Goal: Task Accomplishment & Management: Complete application form

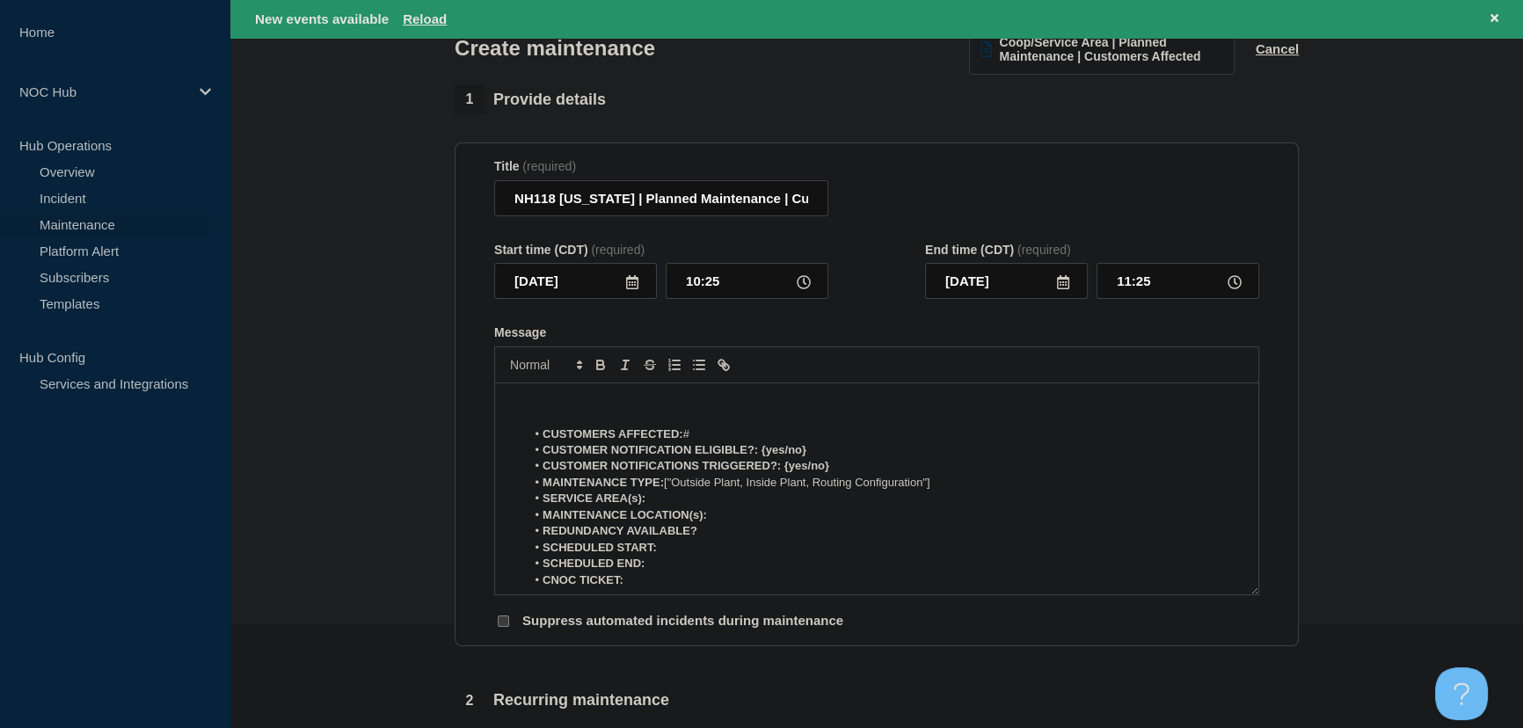
scroll to position [79, 0]
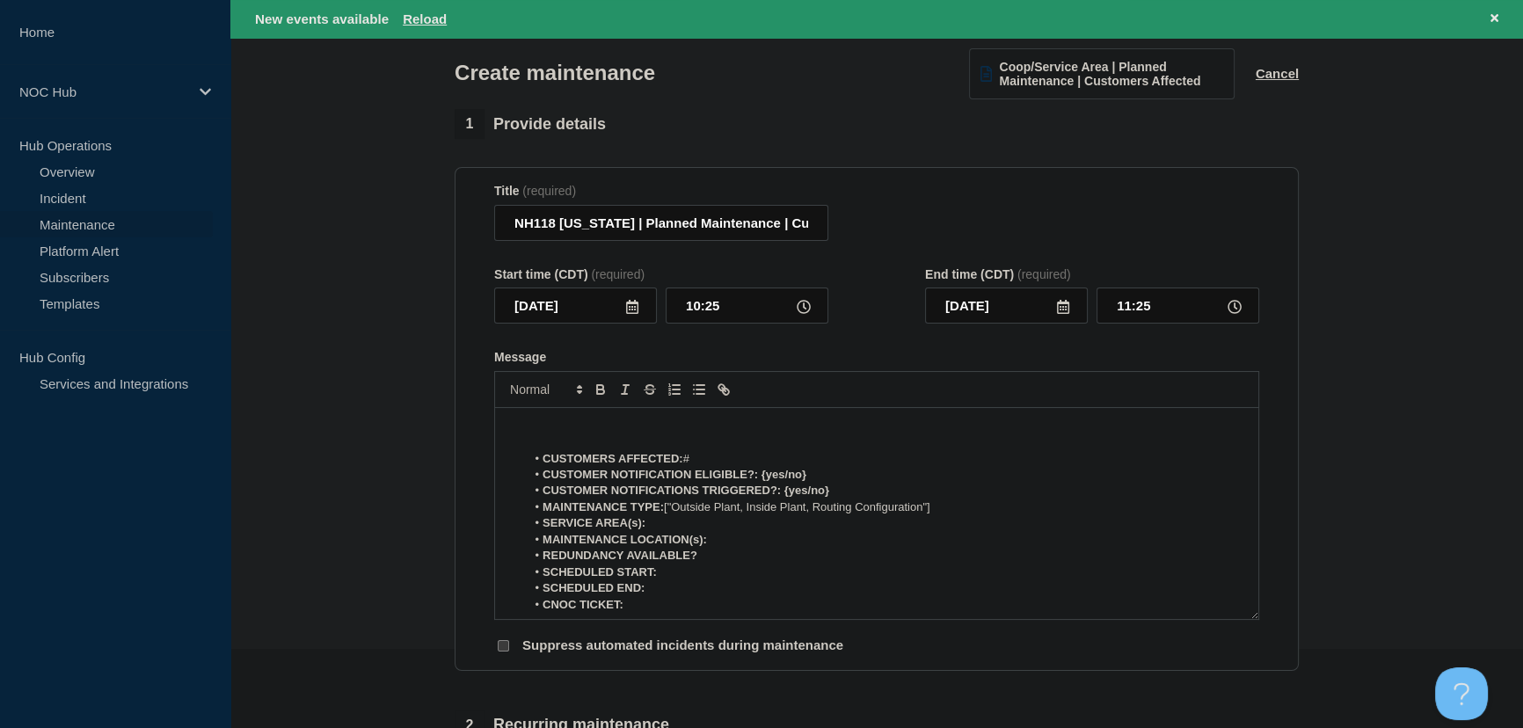
click at [633, 314] on icon at bounding box center [632, 307] width 14 height 14
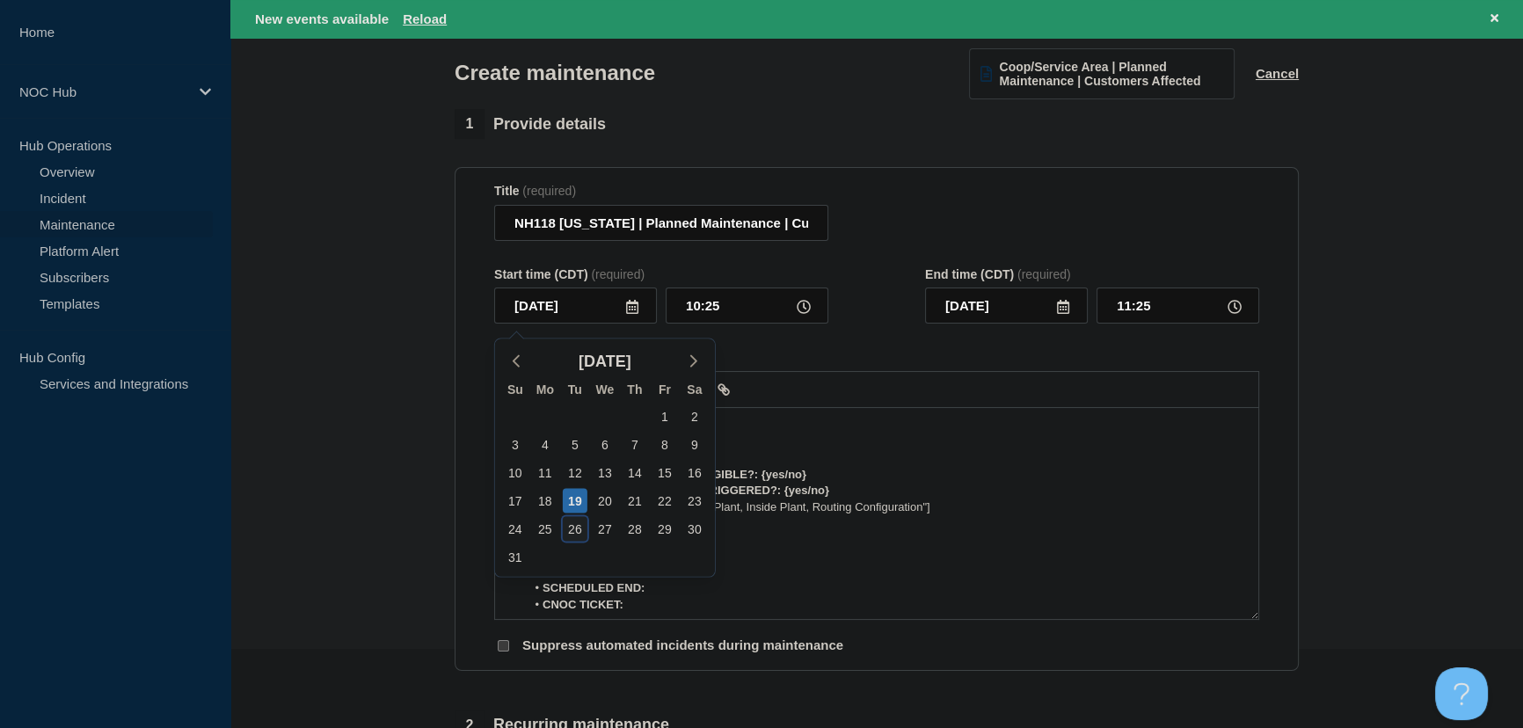
click at [574, 527] on div "26" at bounding box center [575, 529] width 25 height 25
type input "2025-08-26"
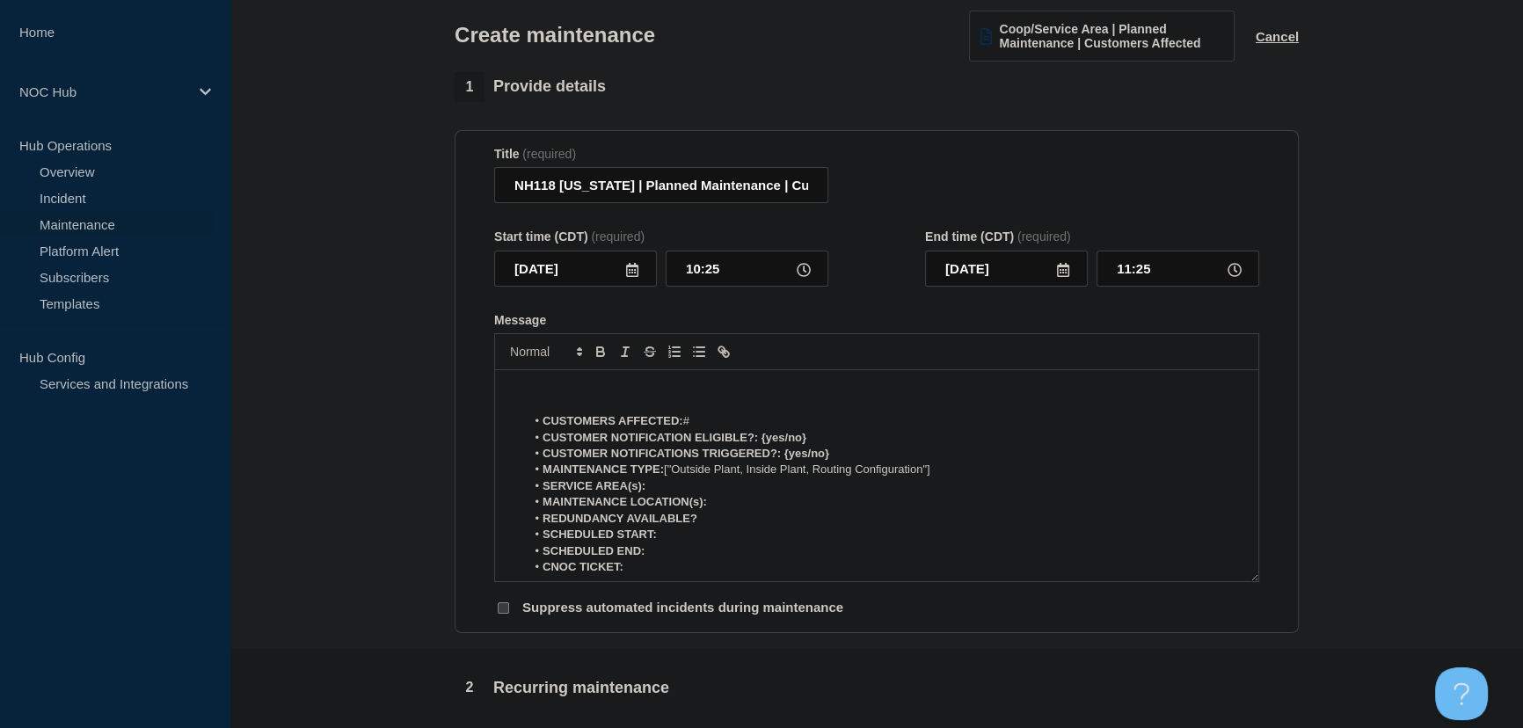
scroll to position [42, 0]
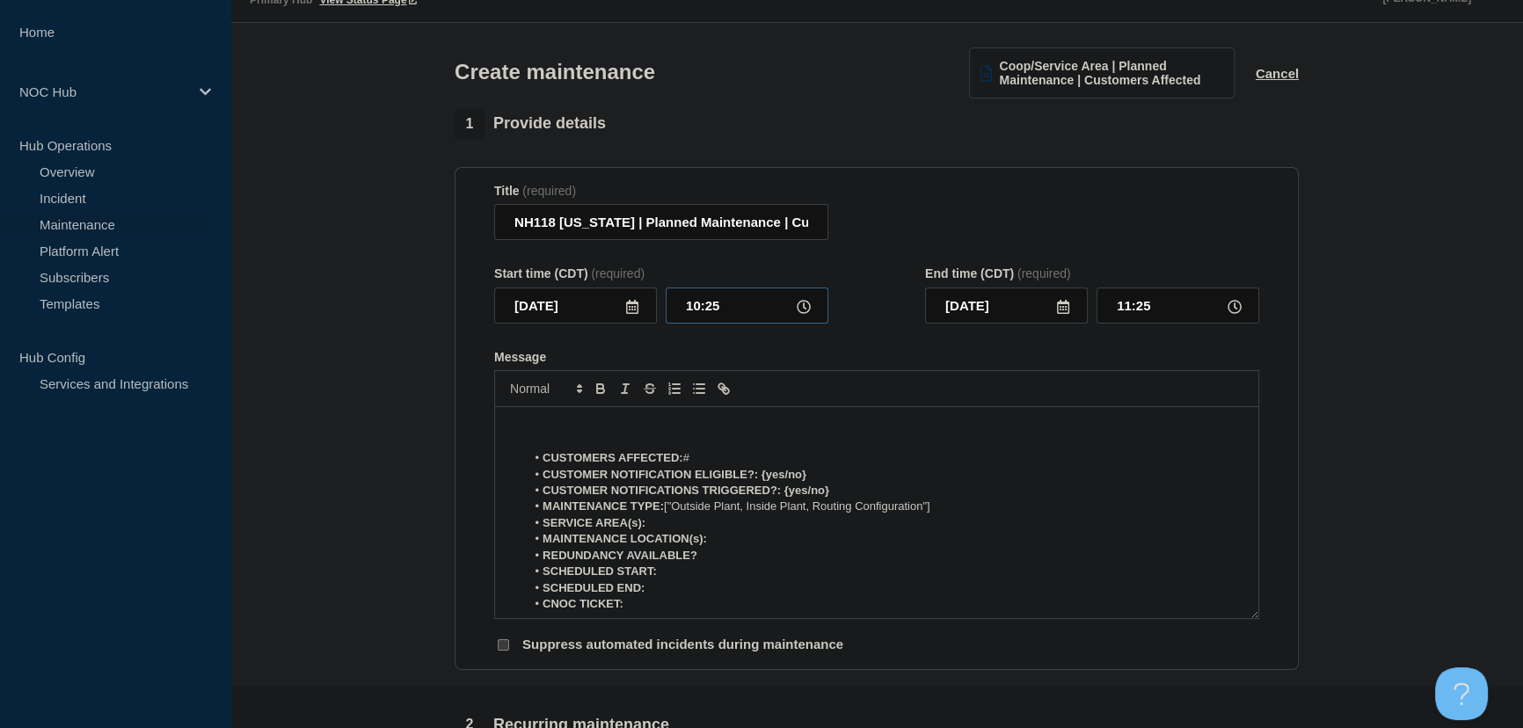
click at [714, 309] on input "10:25" at bounding box center [747, 306] width 163 height 36
click at [624, 303] on input "2025-08-26" at bounding box center [575, 306] width 163 height 36
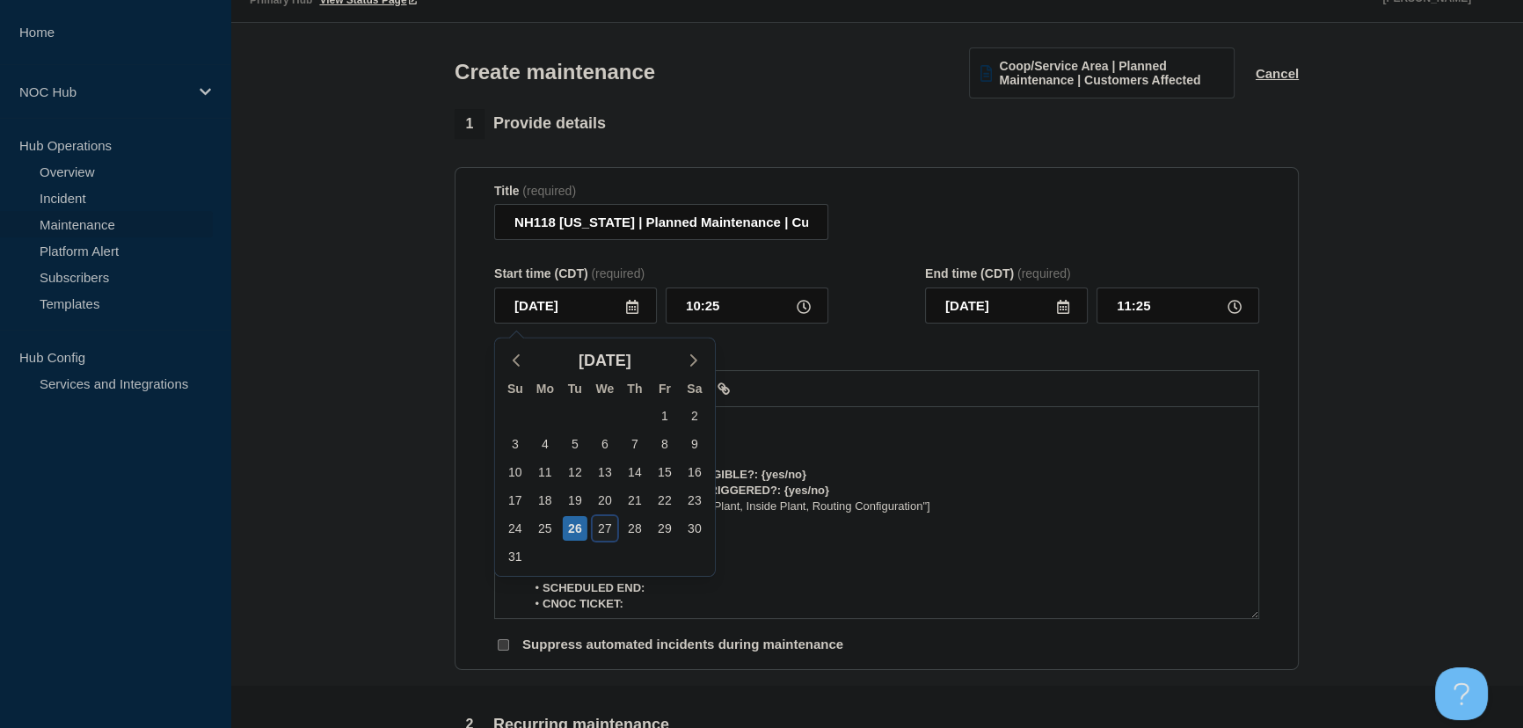
click at [602, 523] on div "27" at bounding box center [605, 528] width 25 height 25
type input "2025-08-27"
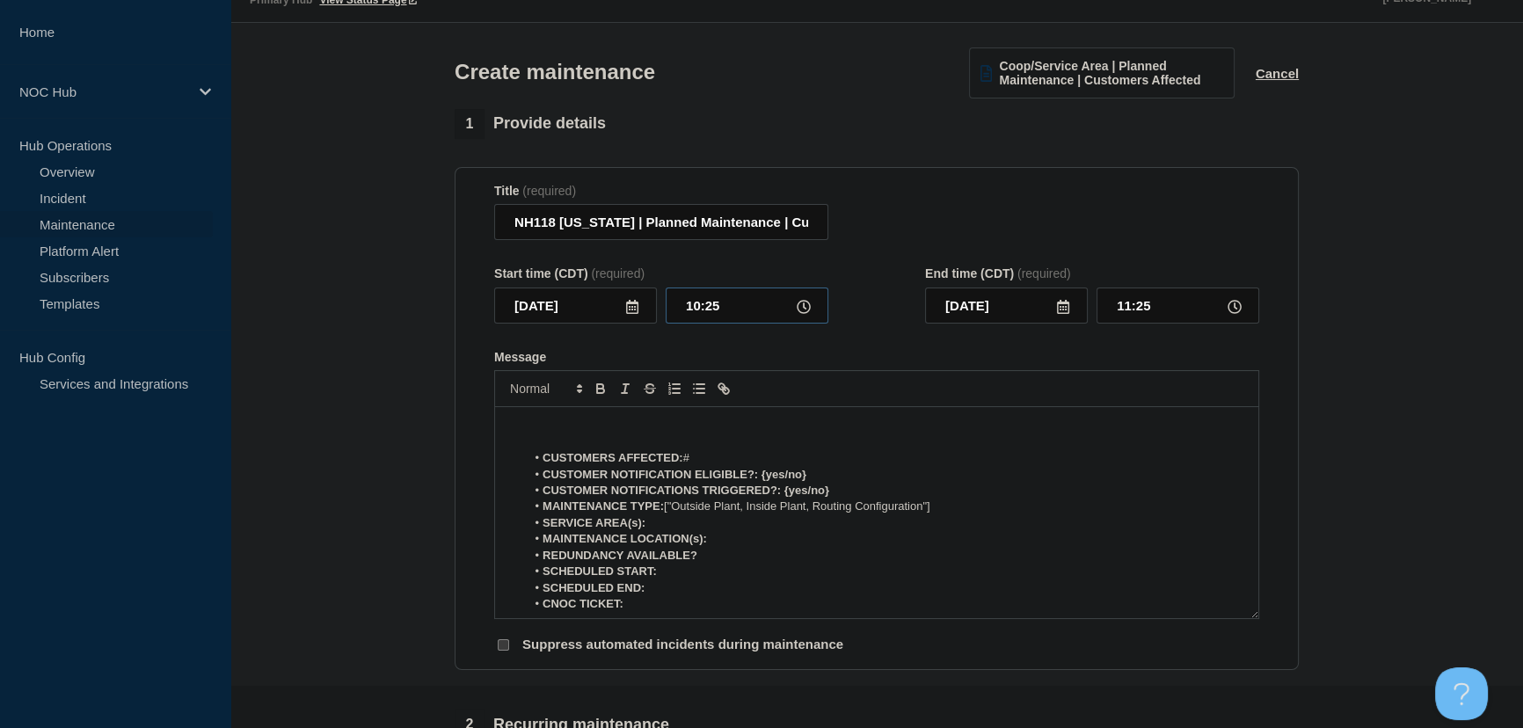
drag, startPoint x: 626, startPoint y: 301, endPoint x: 587, endPoint y: 301, distance: 39.6
click at [587, 301] on div "2025-08-27 10:25" at bounding box center [661, 306] width 334 height 36
type input "00:00"
drag, startPoint x: 1164, startPoint y: 307, endPoint x: 1007, endPoint y: 311, distance: 156.6
click at [1007, 311] on div "2025-08-27 01:00" at bounding box center [1092, 306] width 334 height 36
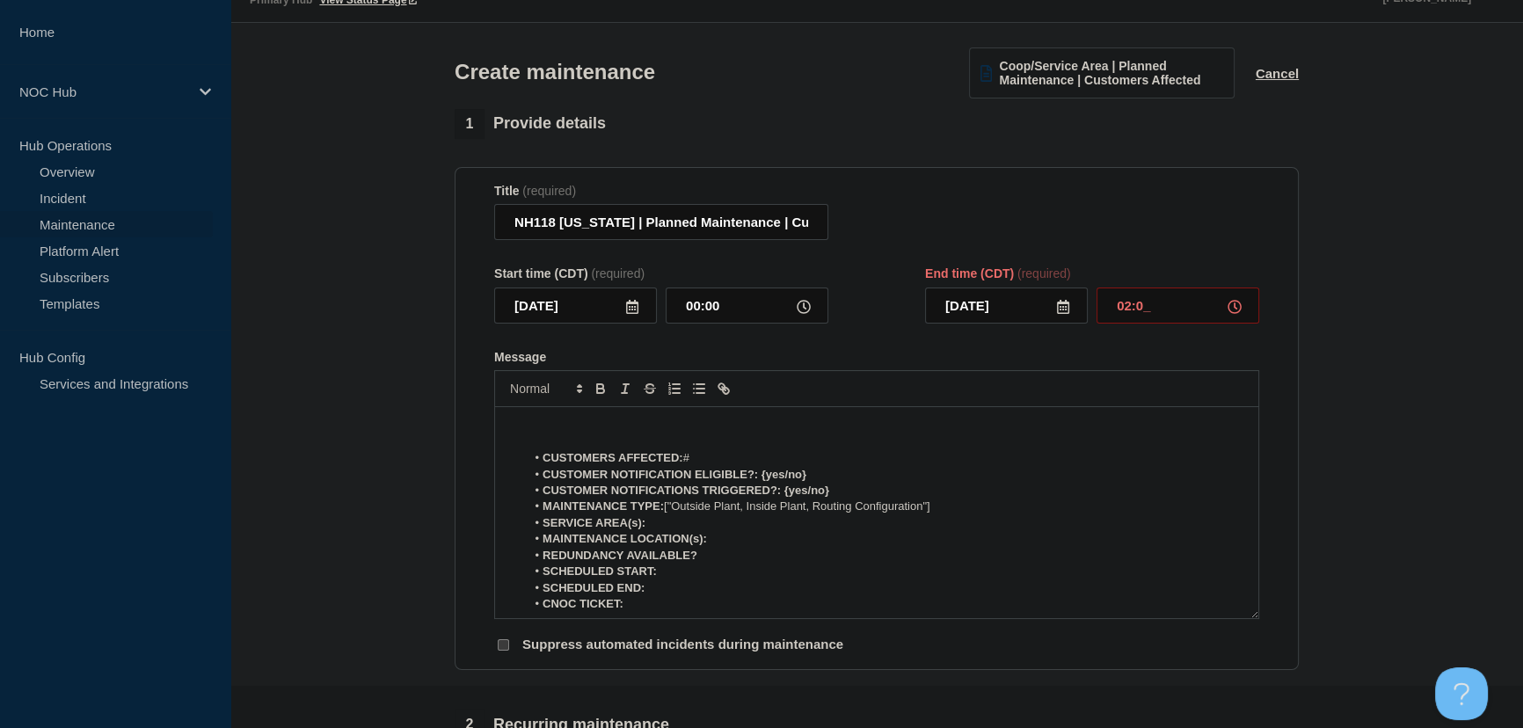
type input "02:00"
click at [598, 432] on p "Message" at bounding box center [876, 426] width 737 height 16
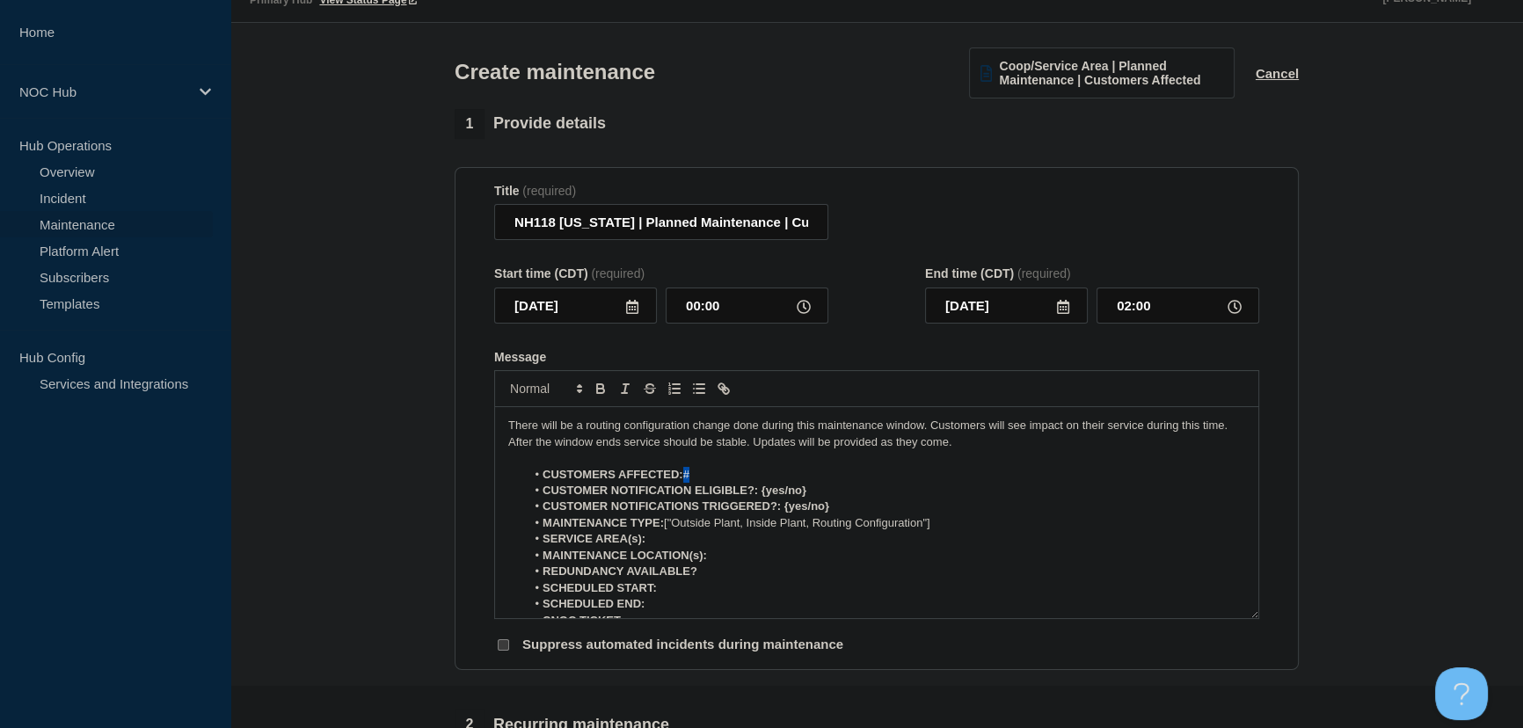
drag, startPoint x: 683, startPoint y: 477, endPoint x: 738, endPoint y: 471, distance: 54.8
click at [738, 471] on li "CUSTOMERS AFFECTED: #" at bounding box center [886, 475] width 720 height 16
drag, startPoint x: 763, startPoint y: 496, endPoint x: 826, endPoint y: 496, distance: 63.3
click at [826, 496] on li "CUSTOMER NOTIFICATION ELIGIBLE?: {yes/no}" at bounding box center [886, 491] width 720 height 16
drag, startPoint x: 784, startPoint y: 513, endPoint x: 896, endPoint y: 506, distance: 112.8
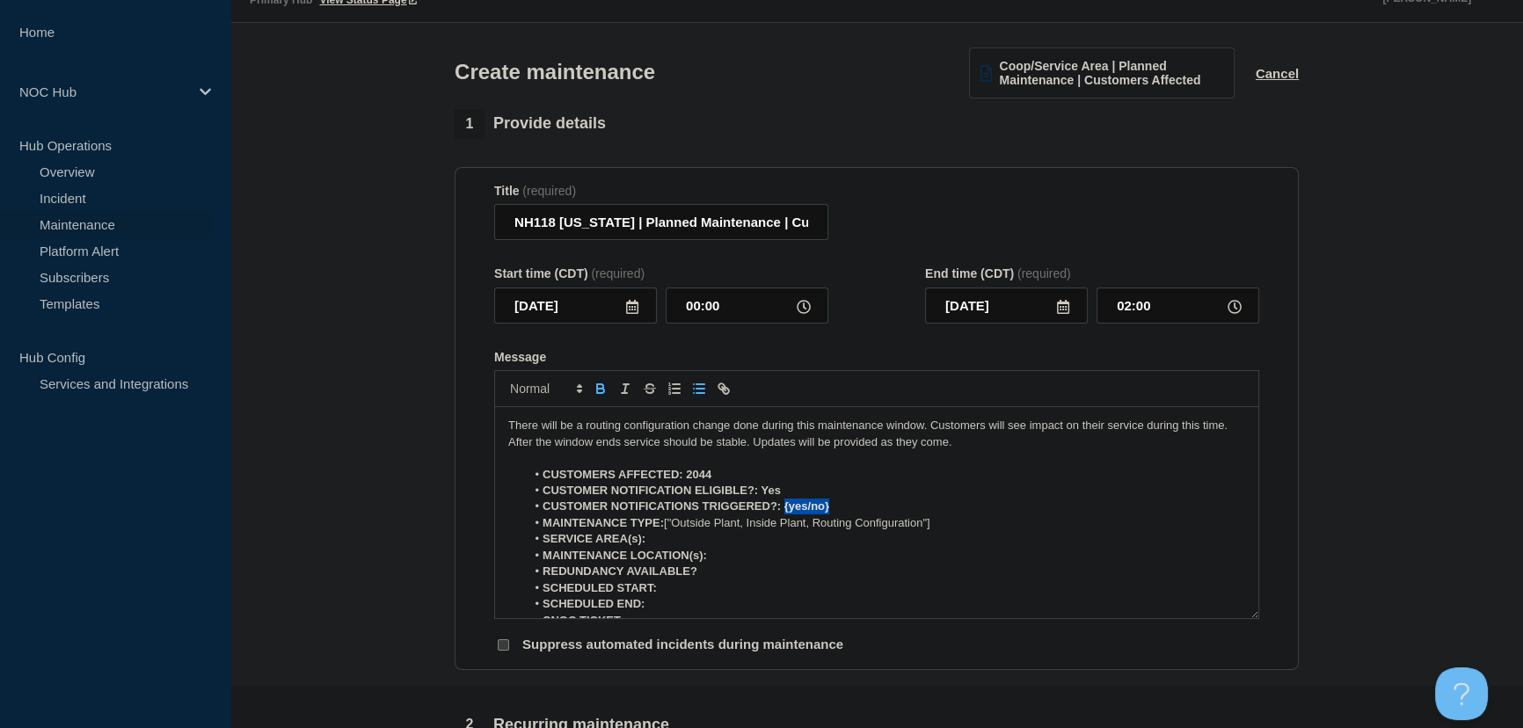
click at [896, 506] on li "CUSTOMER NOTIFICATIONS TRIGGERED?: {yes/no}" at bounding box center [886, 507] width 720 height 16
drag, startPoint x: 943, startPoint y: 527, endPoint x: 664, endPoint y: 529, distance: 278.8
click at [664, 529] on li "MAINTENANCE TYPE: ["Outside Plant, Inside Plant, Routing Configuration"]" at bounding box center [886, 523] width 720 height 16
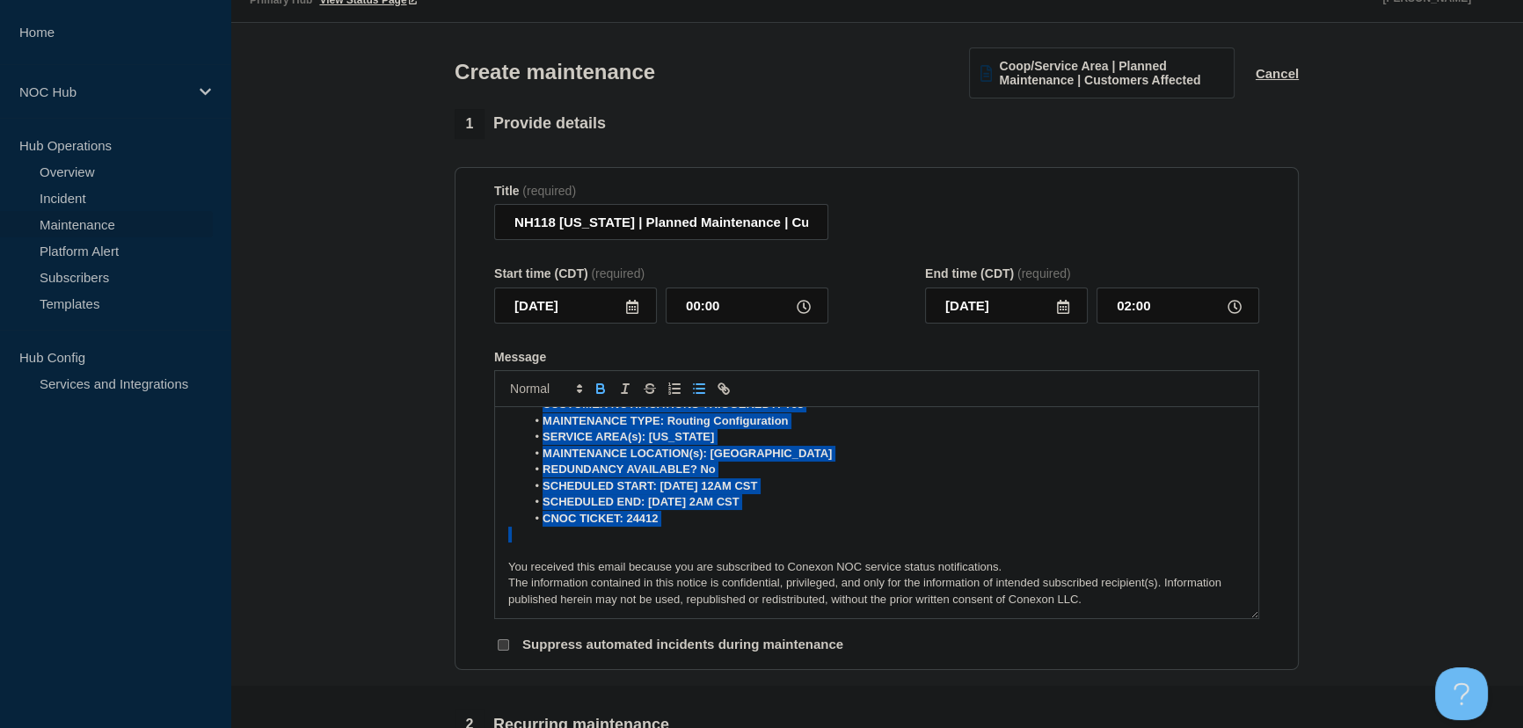
scroll to position [0, 0]
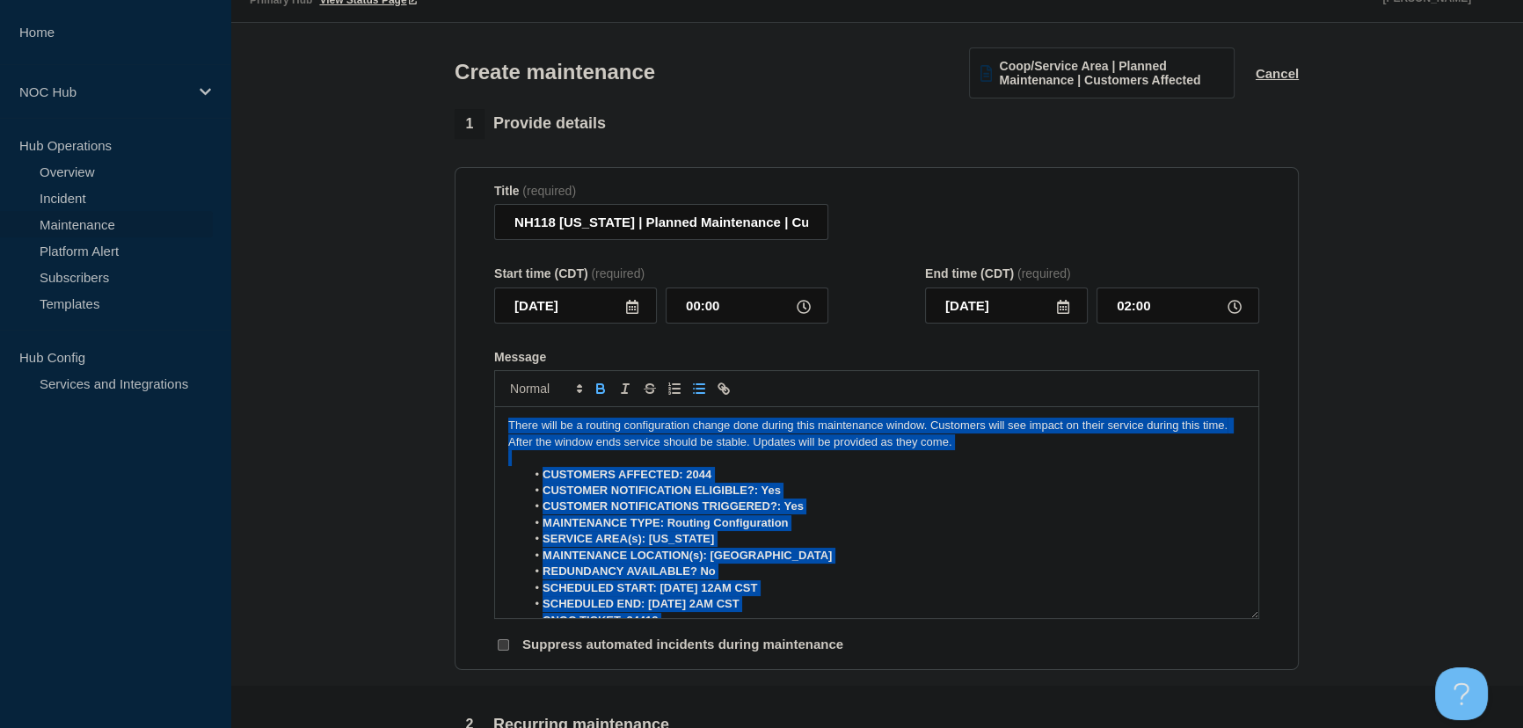
drag, startPoint x: 501, startPoint y: 330, endPoint x: 403, endPoint y: 248, distance: 128.0
click at [403, 248] on section "1 Provide details Title (required) NH118 New Hampshire | Planned Maintenance | …" at bounding box center [876, 719] width 1293 height 1221
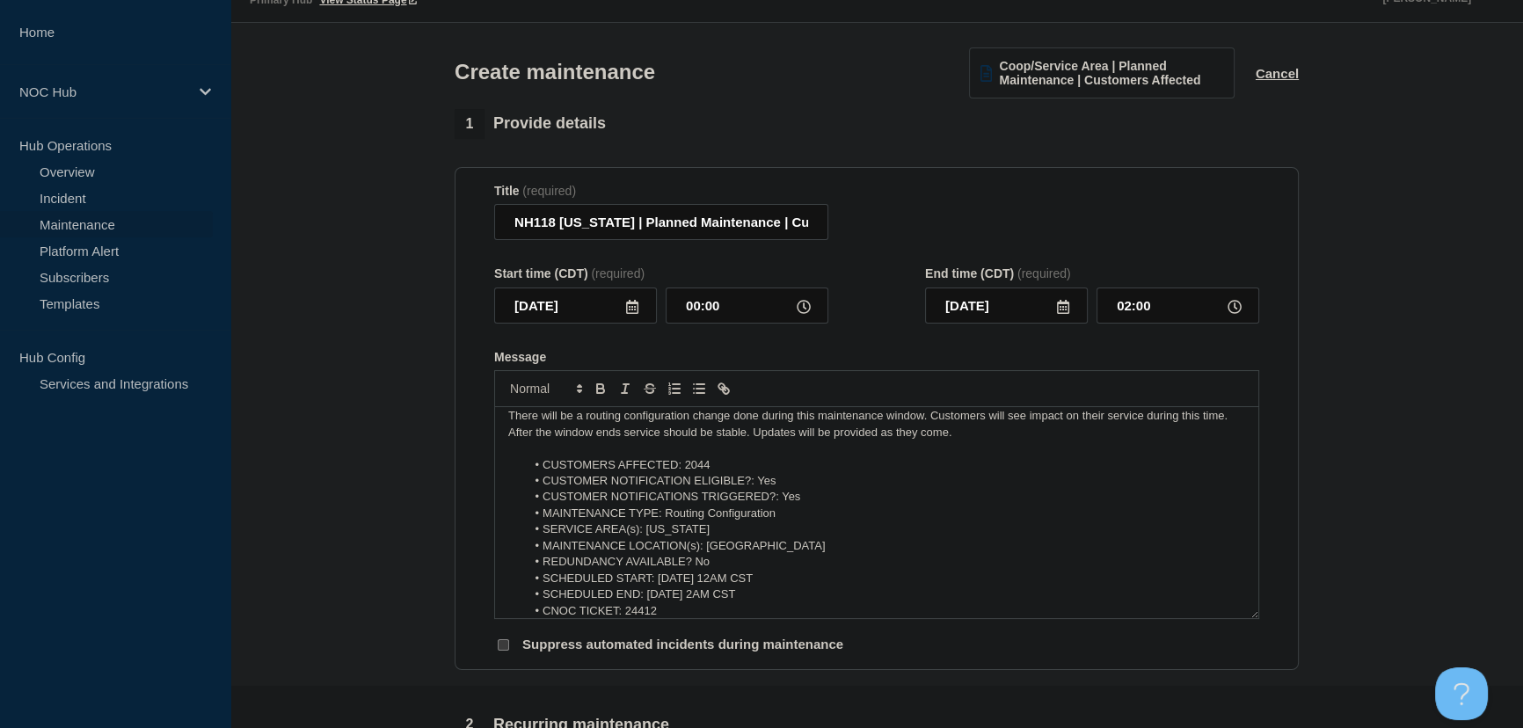
click at [688, 519] on li "MAINTENANCE TYPE: Routing Configuration" at bounding box center [886, 514] width 720 height 16
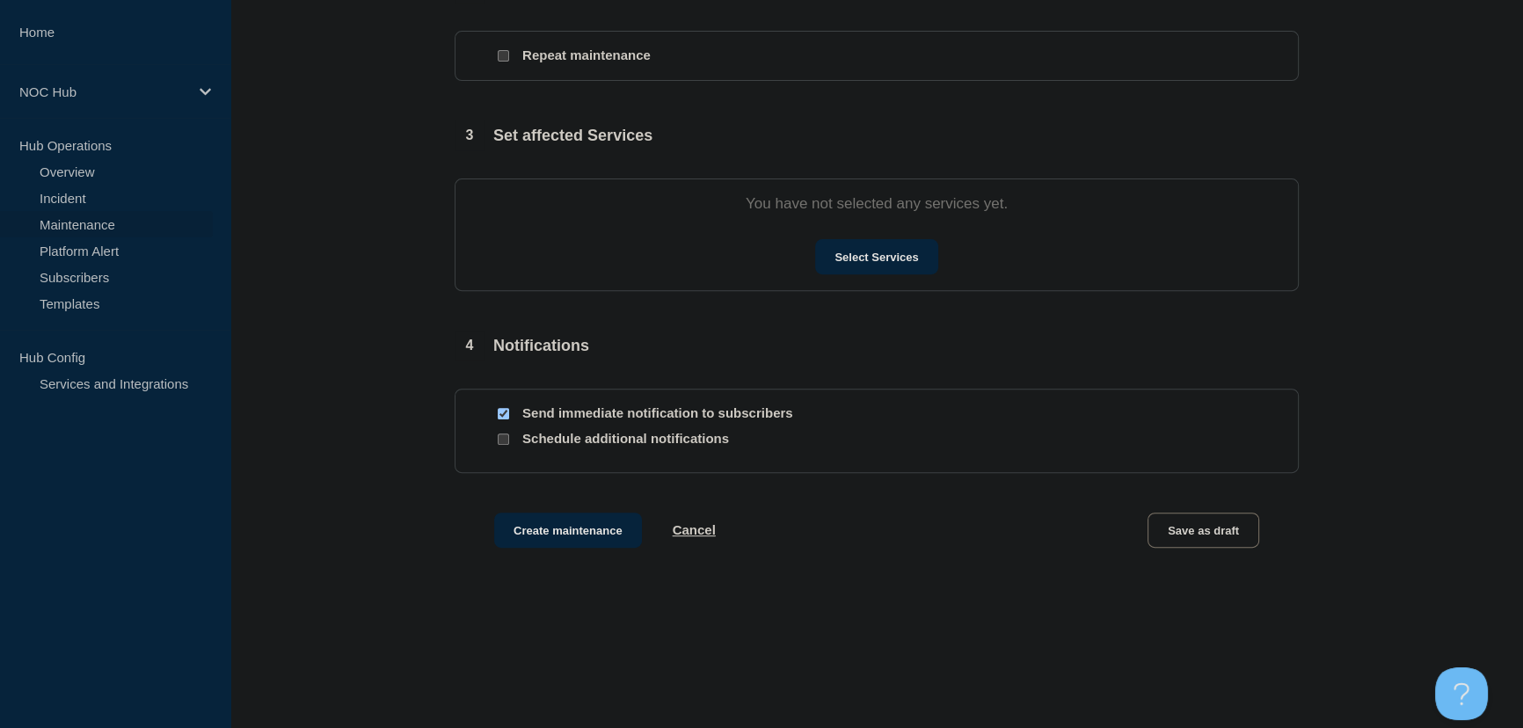
scroll to position [807, 0]
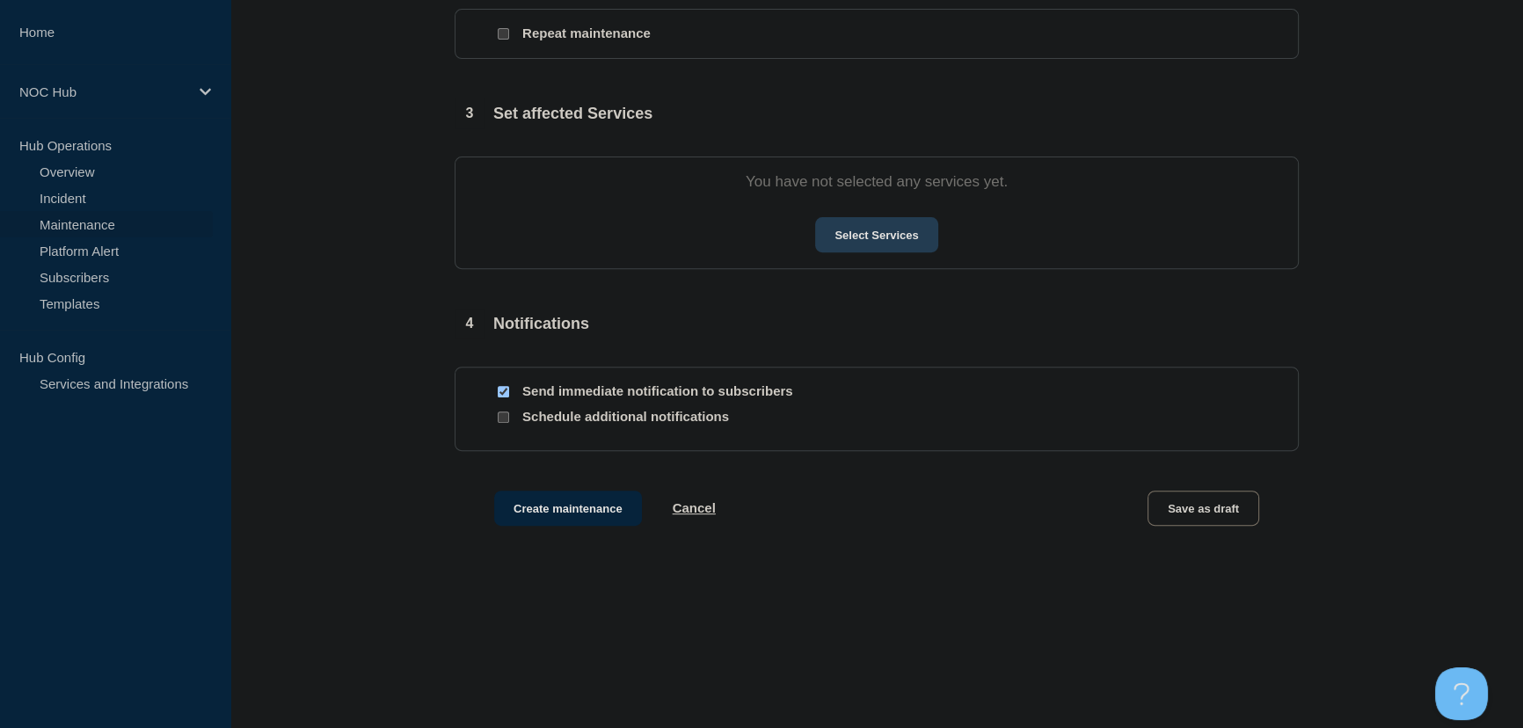
click at [875, 240] on button "Select Services" at bounding box center [876, 234] width 122 height 35
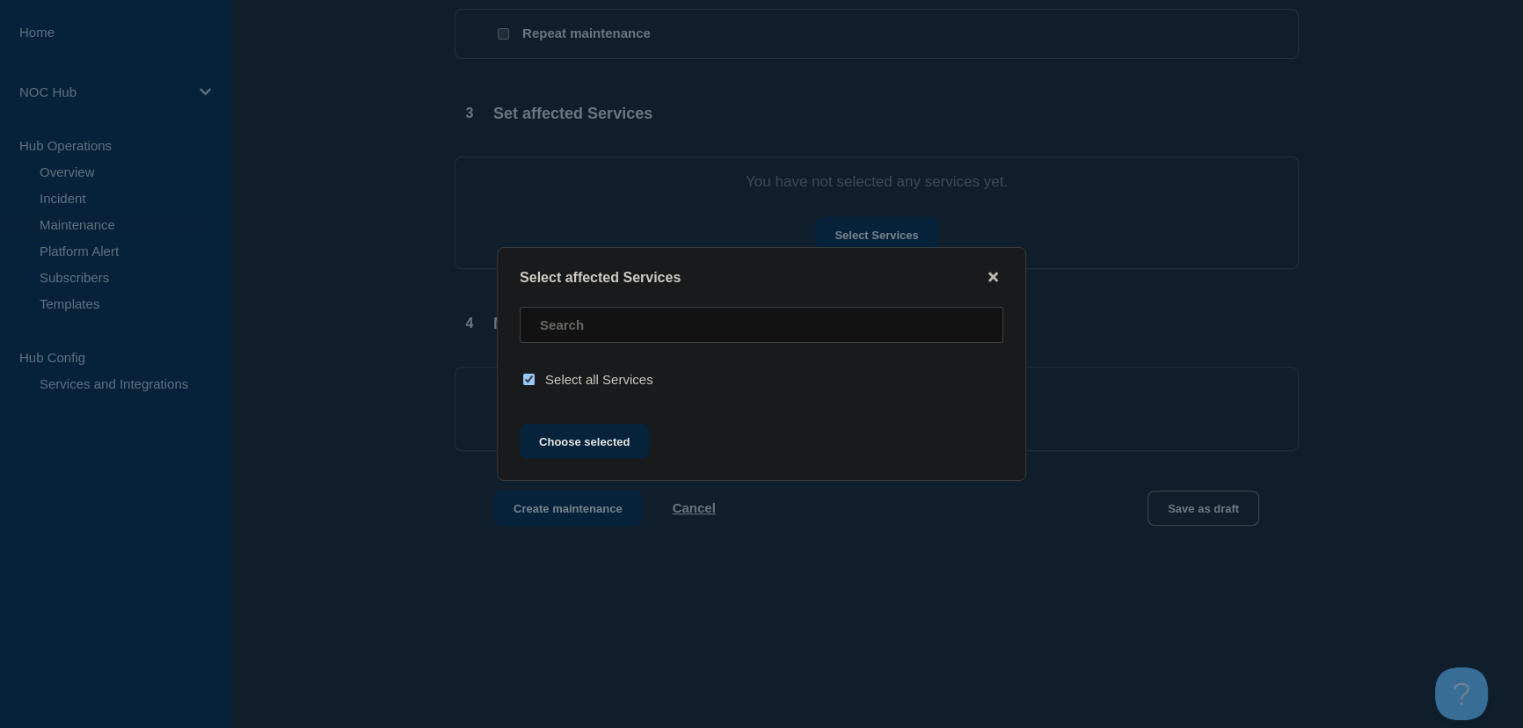
checkbox input "true"
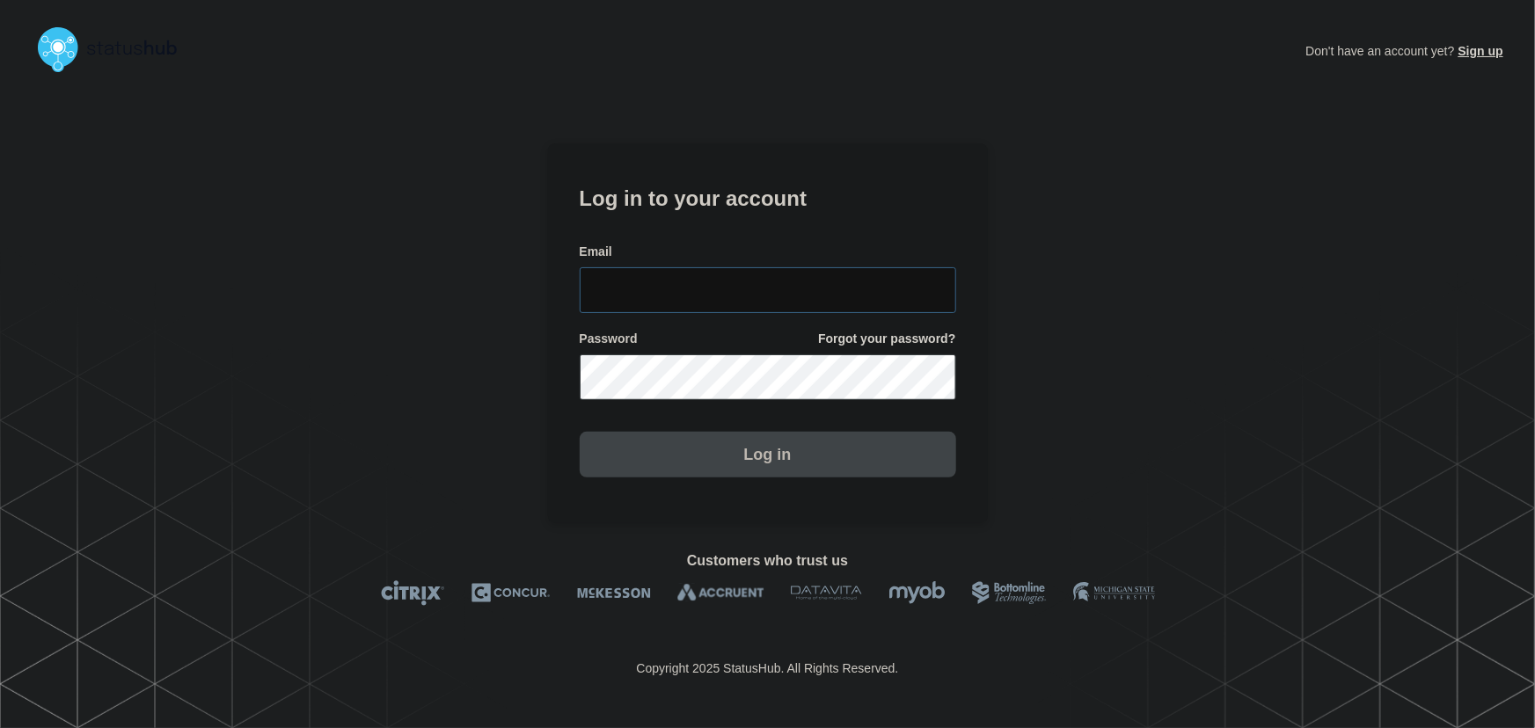
type input "tyler.wolkey@conexon.us"
click at [705, 296] on input "tyler.wolkey@conexon.us" at bounding box center [768, 290] width 376 height 46
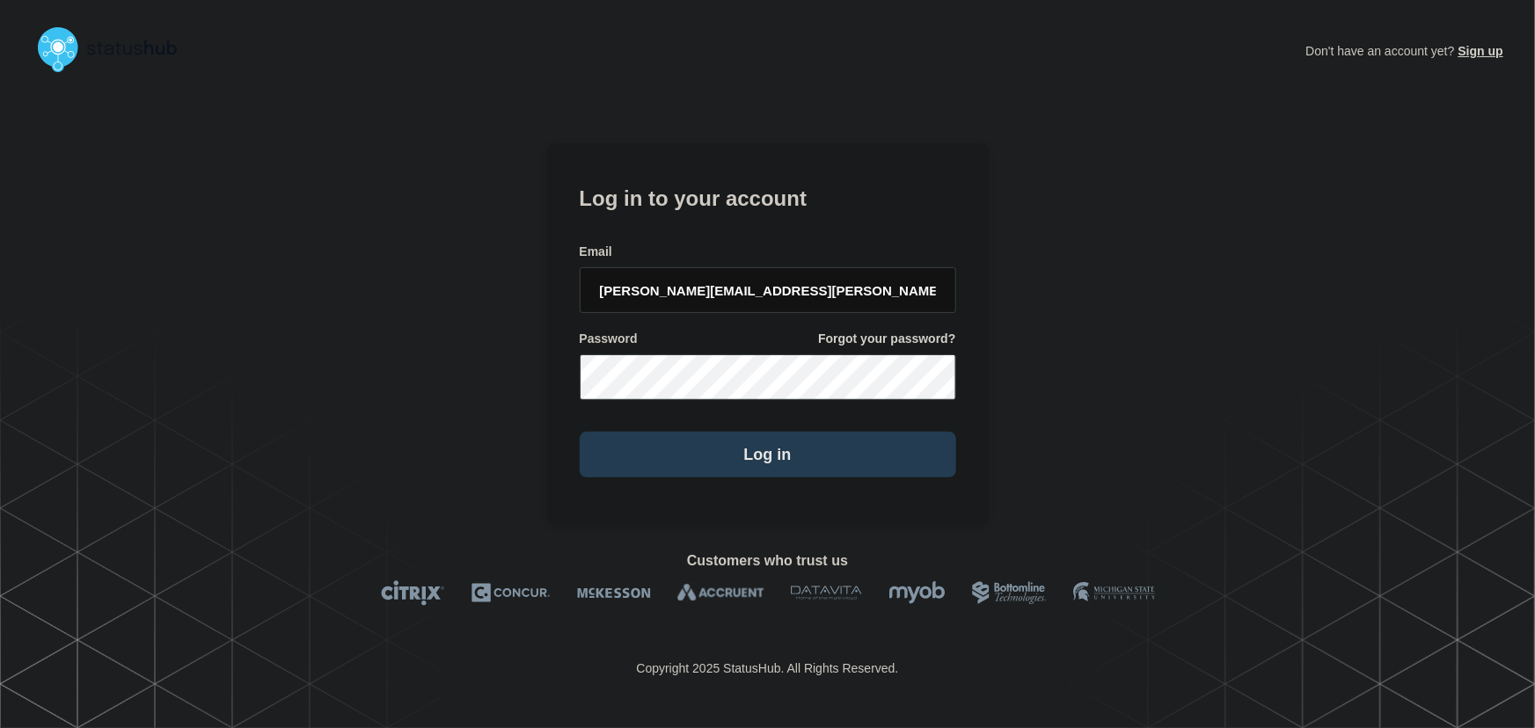
click at [758, 449] on button "Log in" at bounding box center [768, 455] width 376 height 46
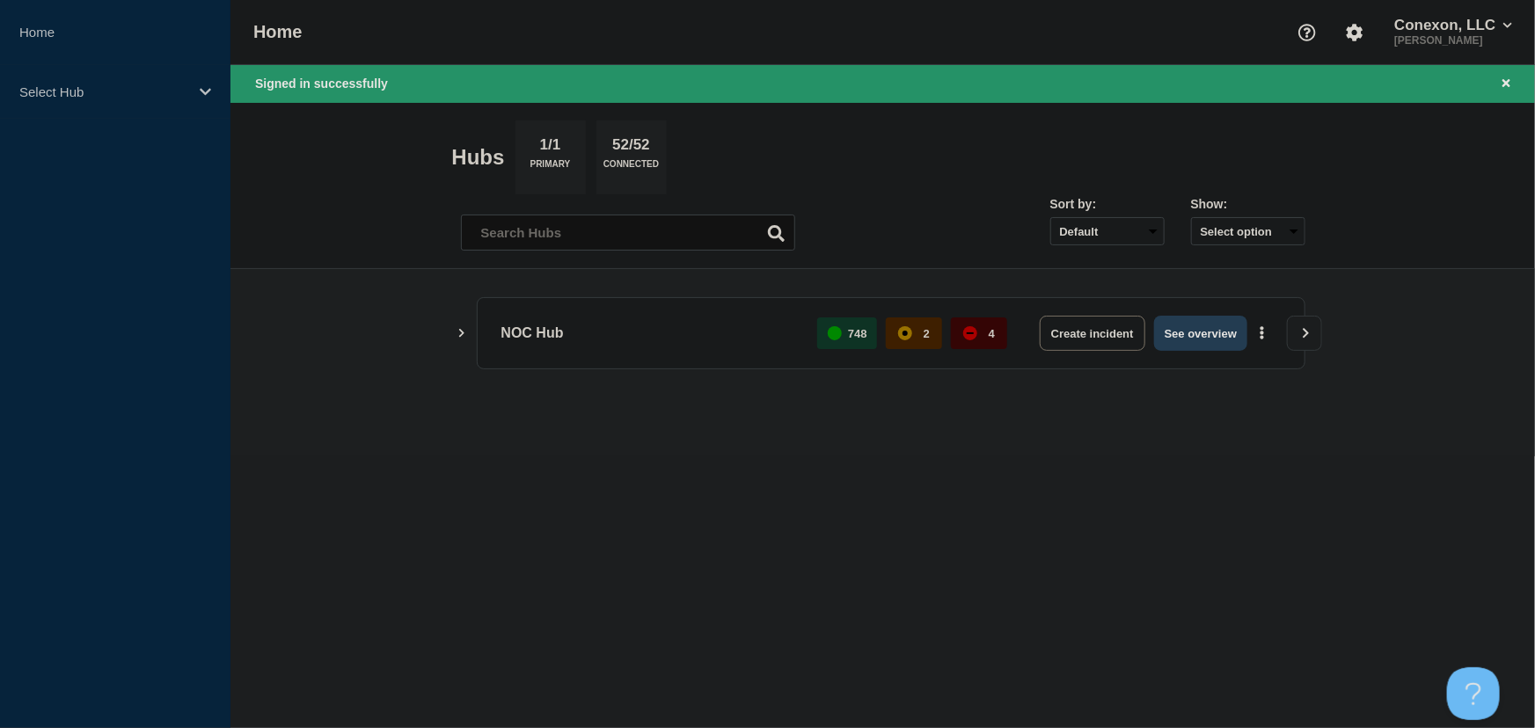
click at [1170, 337] on button "See overview" at bounding box center [1200, 333] width 93 height 35
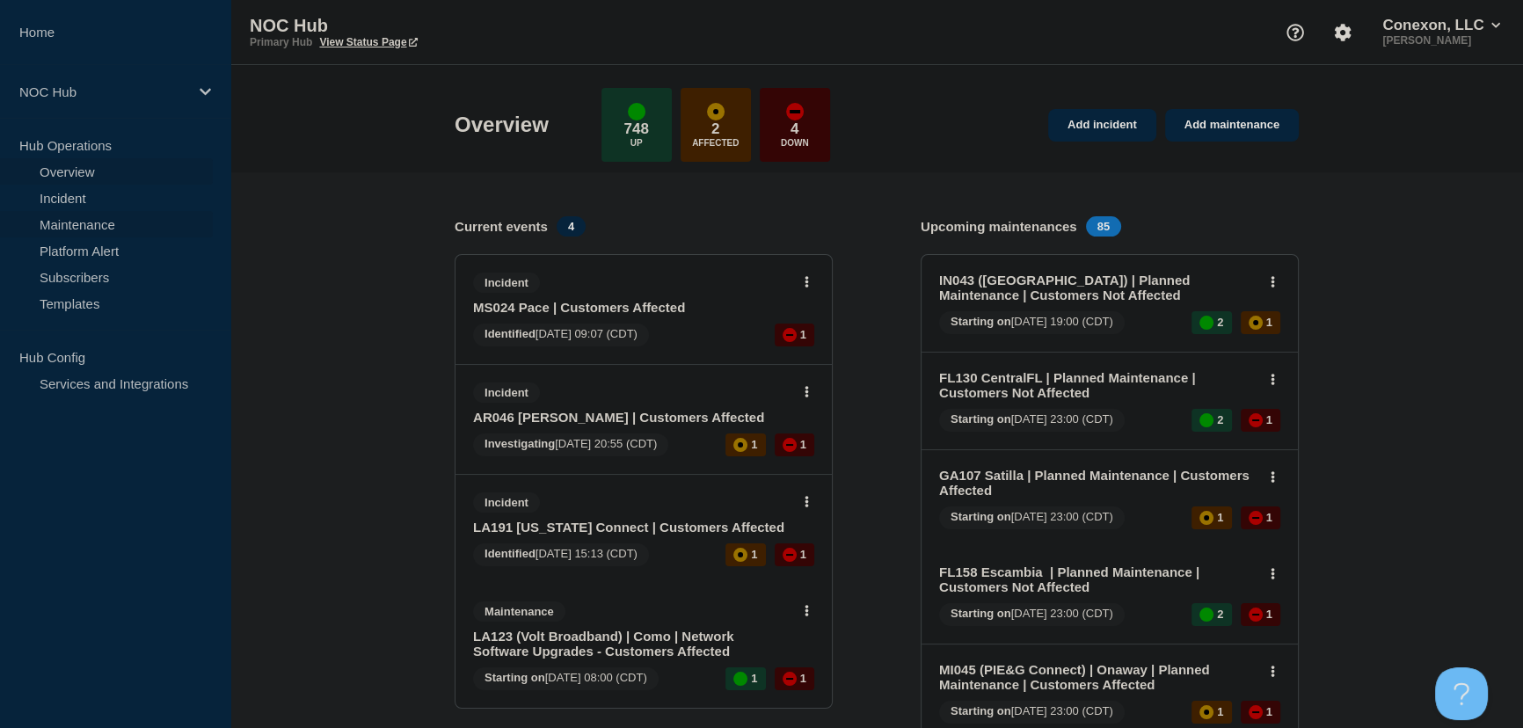
click at [86, 215] on link "Maintenance" at bounding box center [106, 224] width 213 height 26
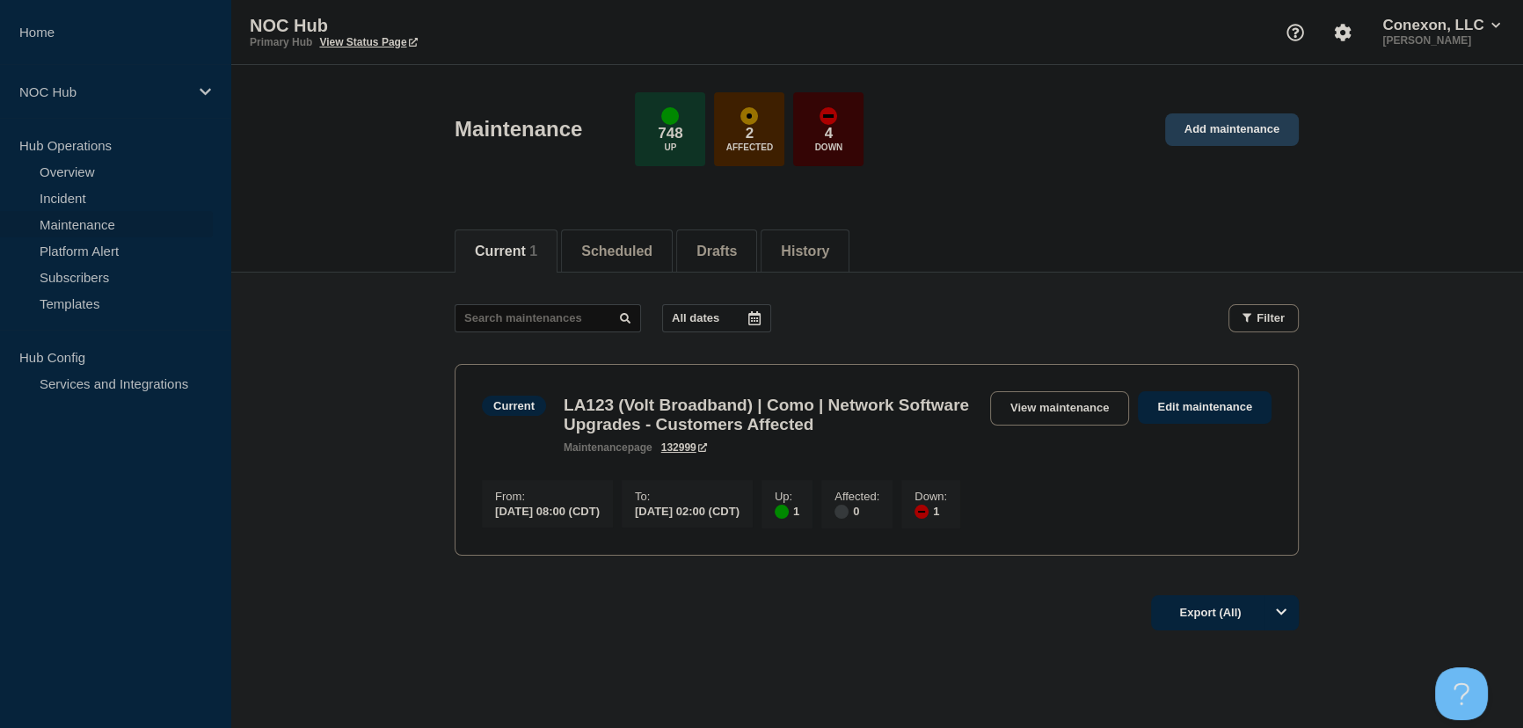
click at [1237, 136] on link "Add maintenance" at bounding box center [1232, 129] width 134 height 33
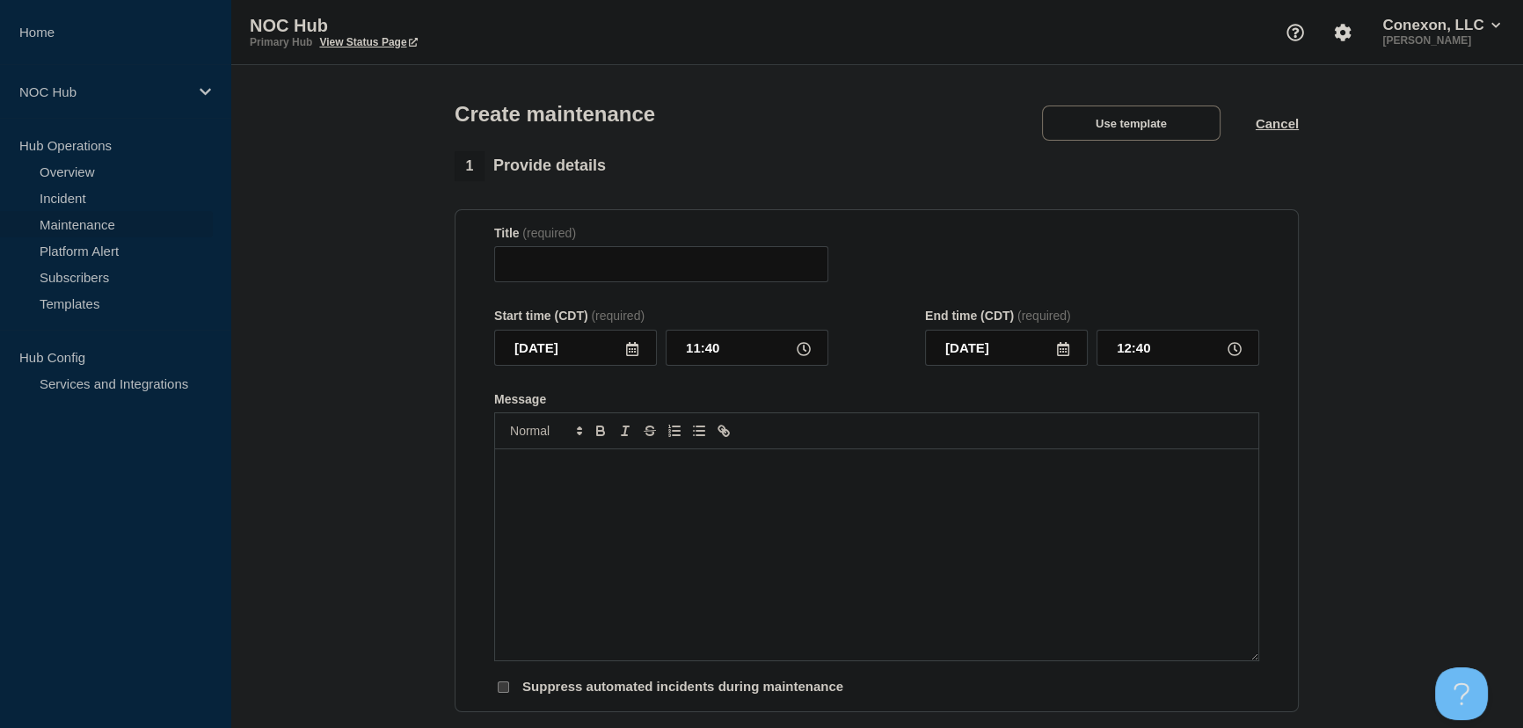
click at [627, 356] on icon at bounding box center [632, 349] width 14 height 14
click at [598, 574] on div "27" at bounding box center [605, 570] width 25 height 25
type input "2025-08-27"
drag, startPoint x: 680, startPoint y: 354, endPoint x: 614, endPoint y: 356, distance: 66.0
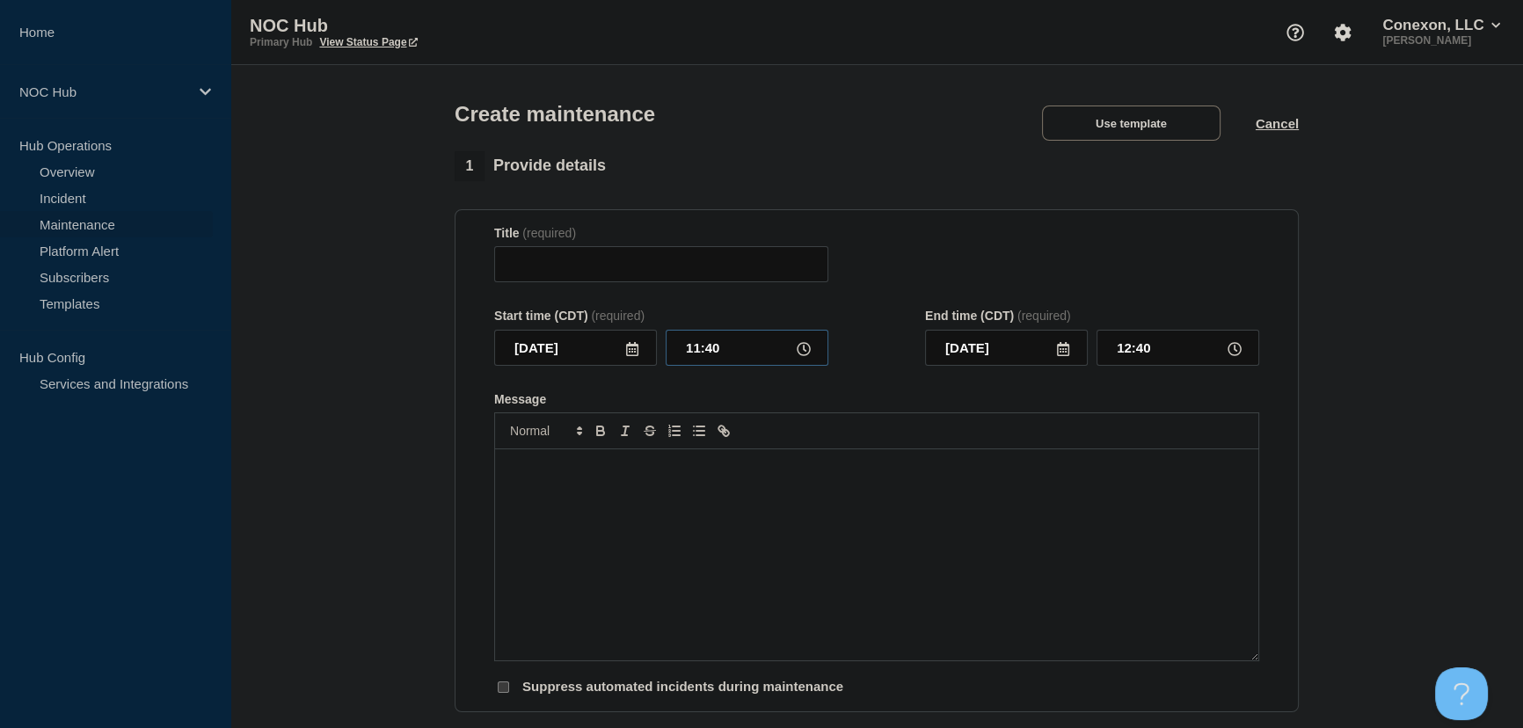
click at [617, 355] on div "2025-08-27 11:40" at bounding box center [661, 348] width 334 height 36
type input "00:00"
type input "01:00"
click at [1114, 134] on button "Use template" at bounding box center [1131, 123] width 179 height 35
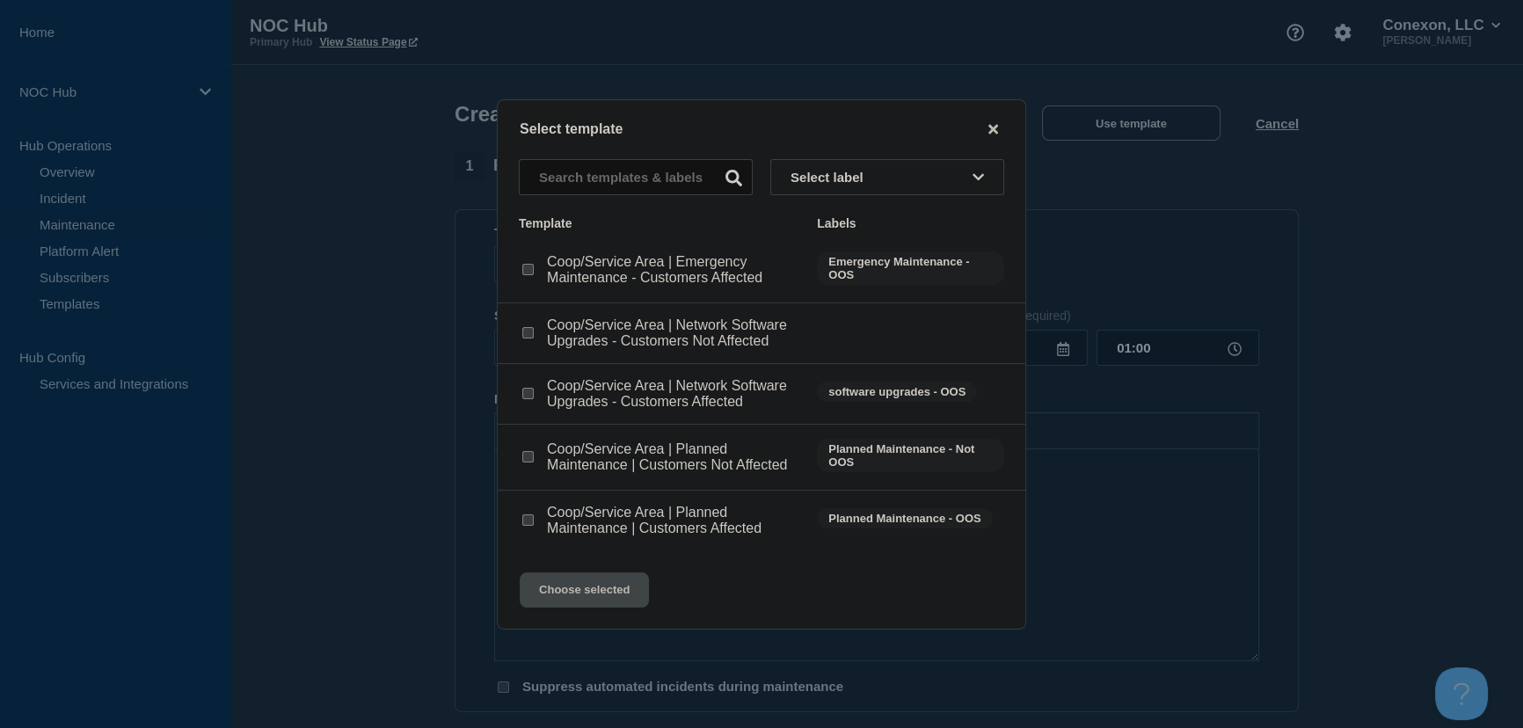
click at [529, 519] on input "Coop/Service Area | Planned Maintenance | Customers Affected checkbox" at bounding box center [527, 520] width 11 height 11
checkbox input "true"
click at [588, 590] on button "Choose selected" at bounding box center [584, 590] width 129 height 35
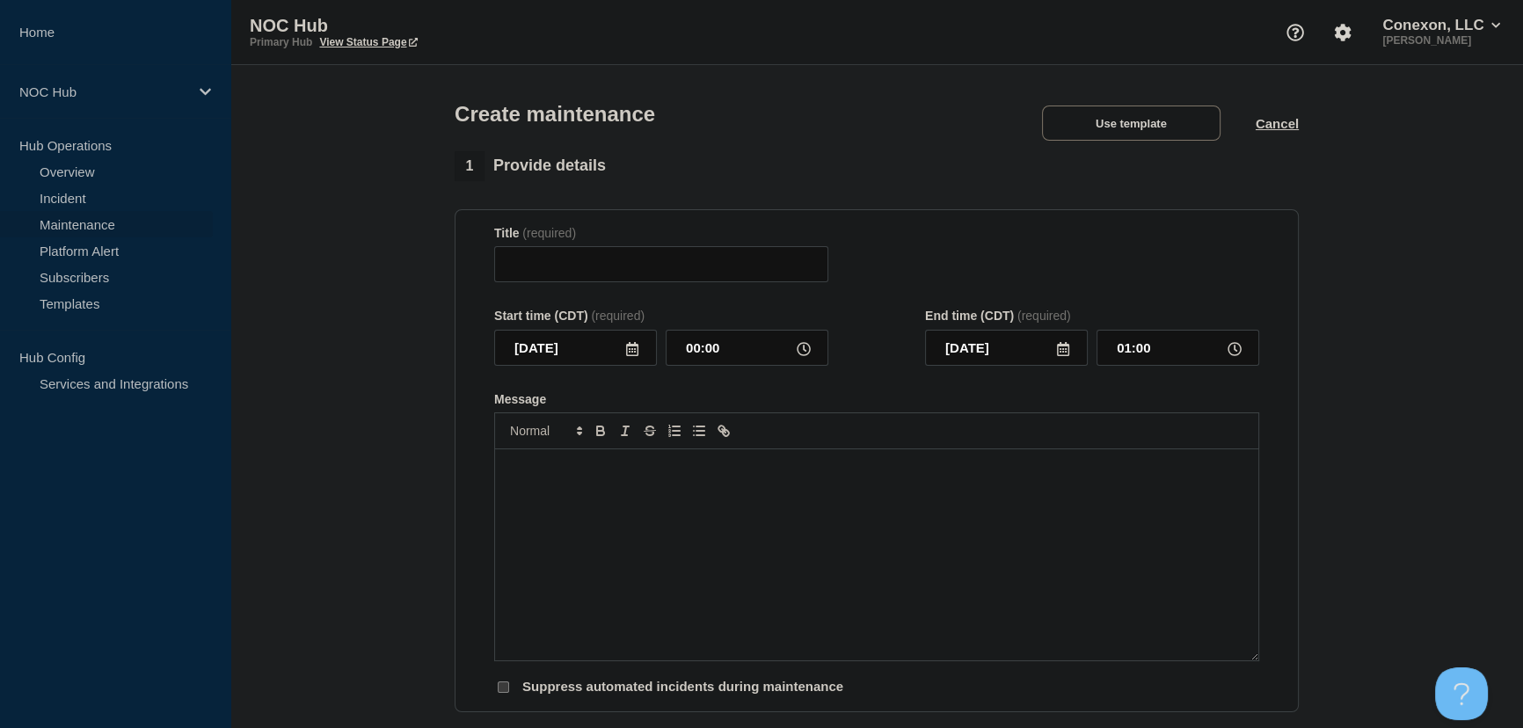
type input "Coop/Service Area | Planned Maintenance | Customers Affected"
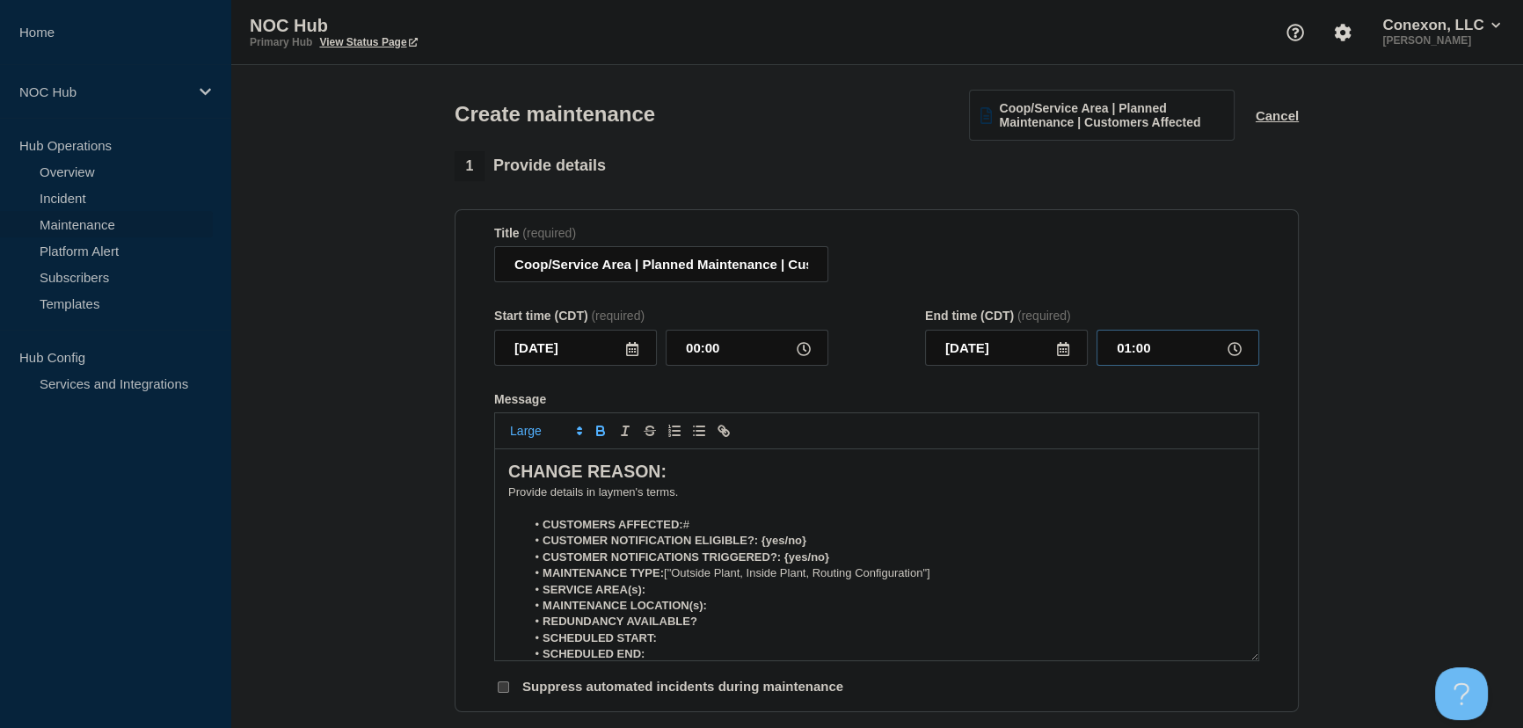
drag, startPoint x: 1163, startPoint y: 347, endPoint x: 1051, endPoint y: 354, distance: 111.9
click at [1051, 354] on div "2025-08-27 01:00" at bounding box center [1092, 348] width 334 height 36
type input "02:00"
drag, startPoint x: 696, startPoint y: 501, endPoint x: 321, endPoint y: 453, distance: 377.8
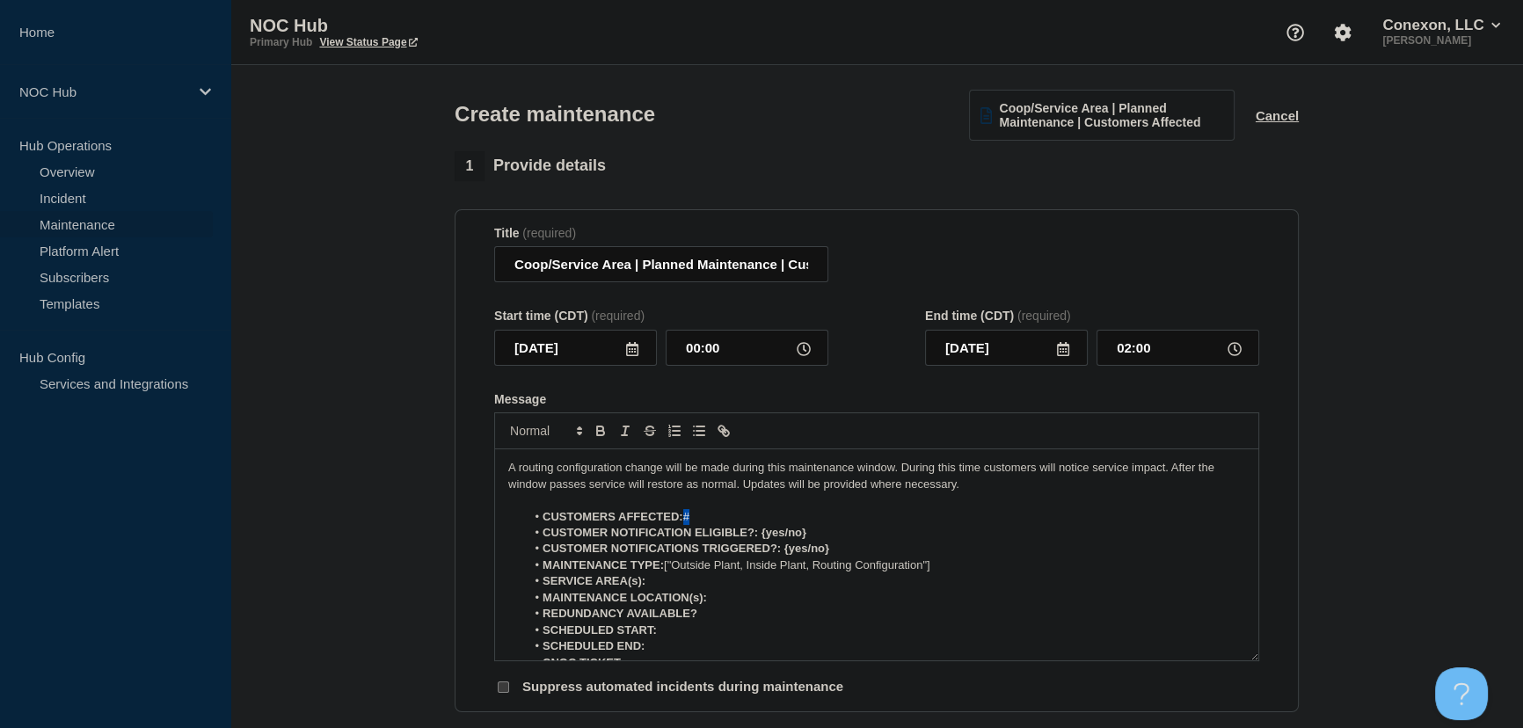
drag, startPoint x: 686, startPoint y: 520, endPoint x: 743, endPoint y: 520, distance: 57.2
click at [743, 520] on li "CUSTOMERS AFFECTED: #" at bounding box center [886, 517] width 720 height 16
drag, startPoint x: 759, startPoint y: 536, endPoint x: 840, endPoint y: 536, distance: 80.9
click at [840, 536] on li "CUSTOMER NOTIFICATION ELIGIBLE?: {yes/no}" at bounding box center [886, 533] width 720 height 16
drag, startPoint x: 785, startPoint y: 554, endPoint x: 850, endPoint y: 554, distance: 65.1
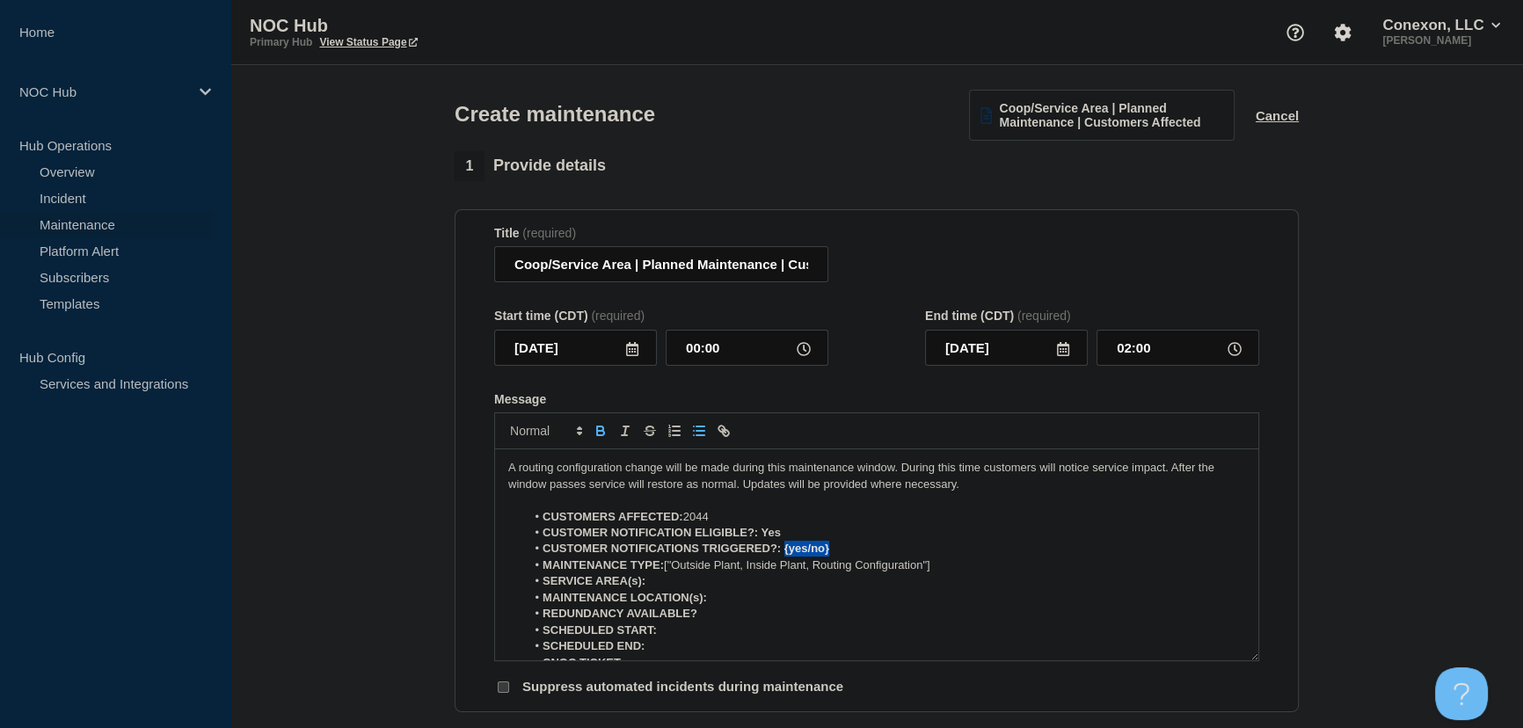
click at [850, 554] on li "CUSTOMER NOTIFICATIONS TRIGGERED?: {yes/no}" at bounding box center [886, 549] width 720 height 16
drag, startPoint x: 667, startPoint y: 570, endPoint x: 1011, endPoint y: 571, distance: 344.8
click at [1011, 571] on li "MAINTENANCE TYPE: ["Outside Plant, Inside Plant, Routing Configuration"]" at bounding box center [886, 566] width 720 height 16
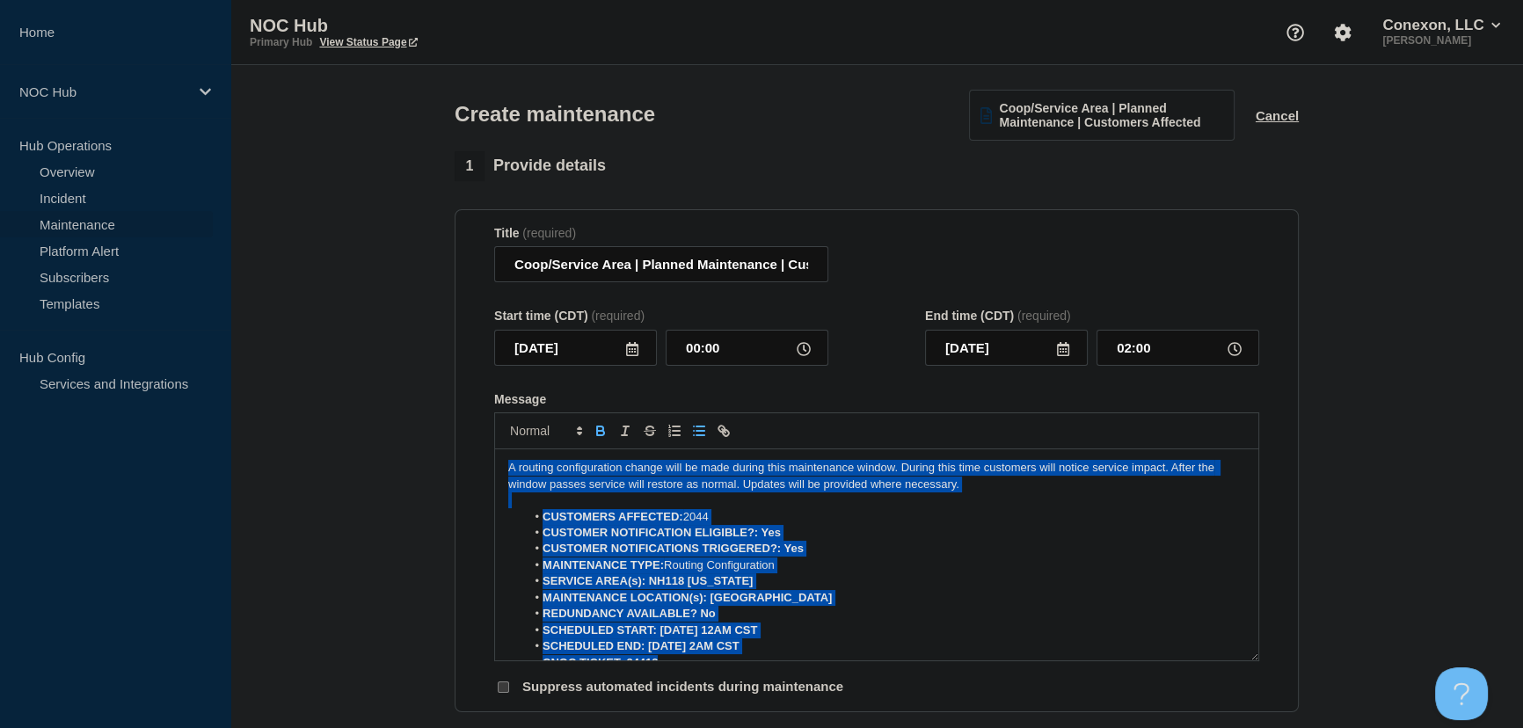
drag, startPoint x: 663, startPoint y: 663, endPoint x: 409, endPoint y: 446, distance: 334.4
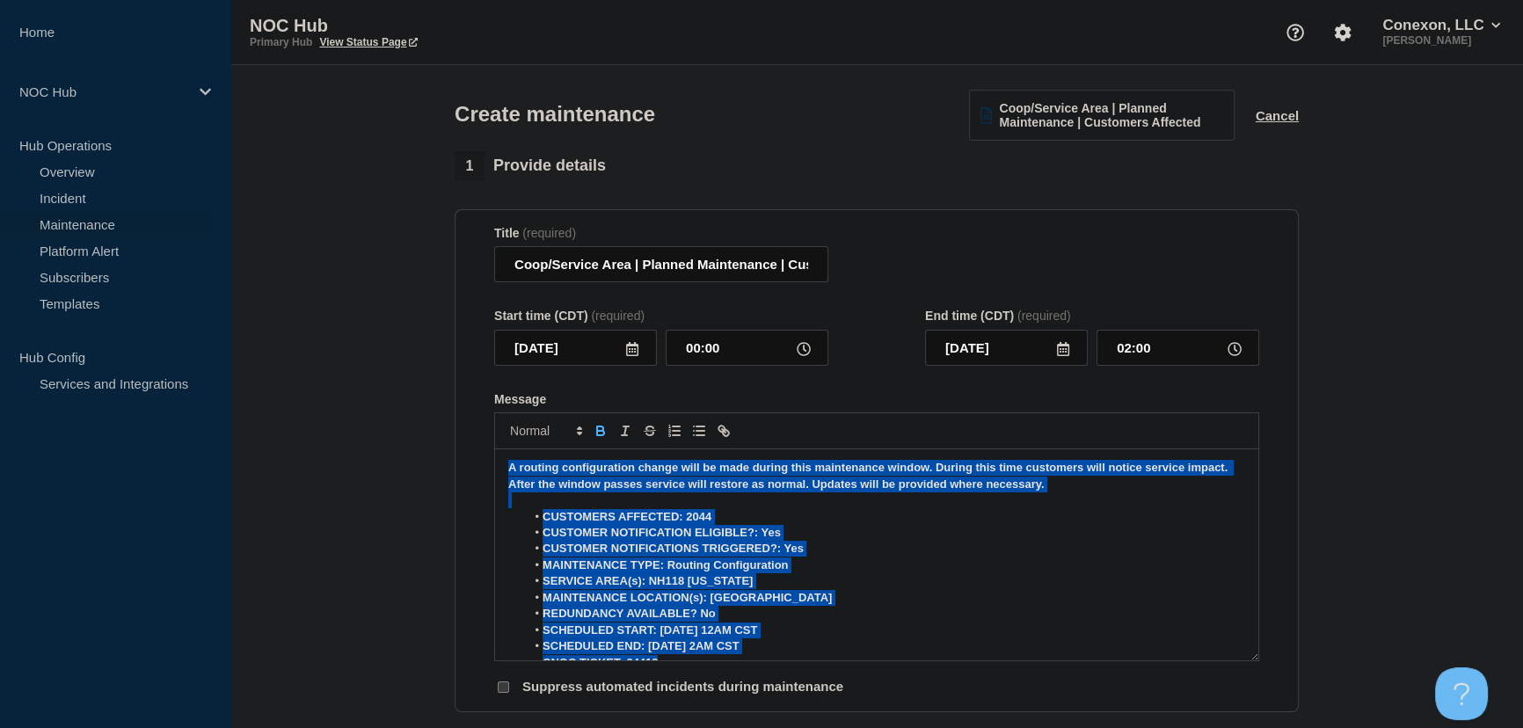
scroll to position [9, 0]
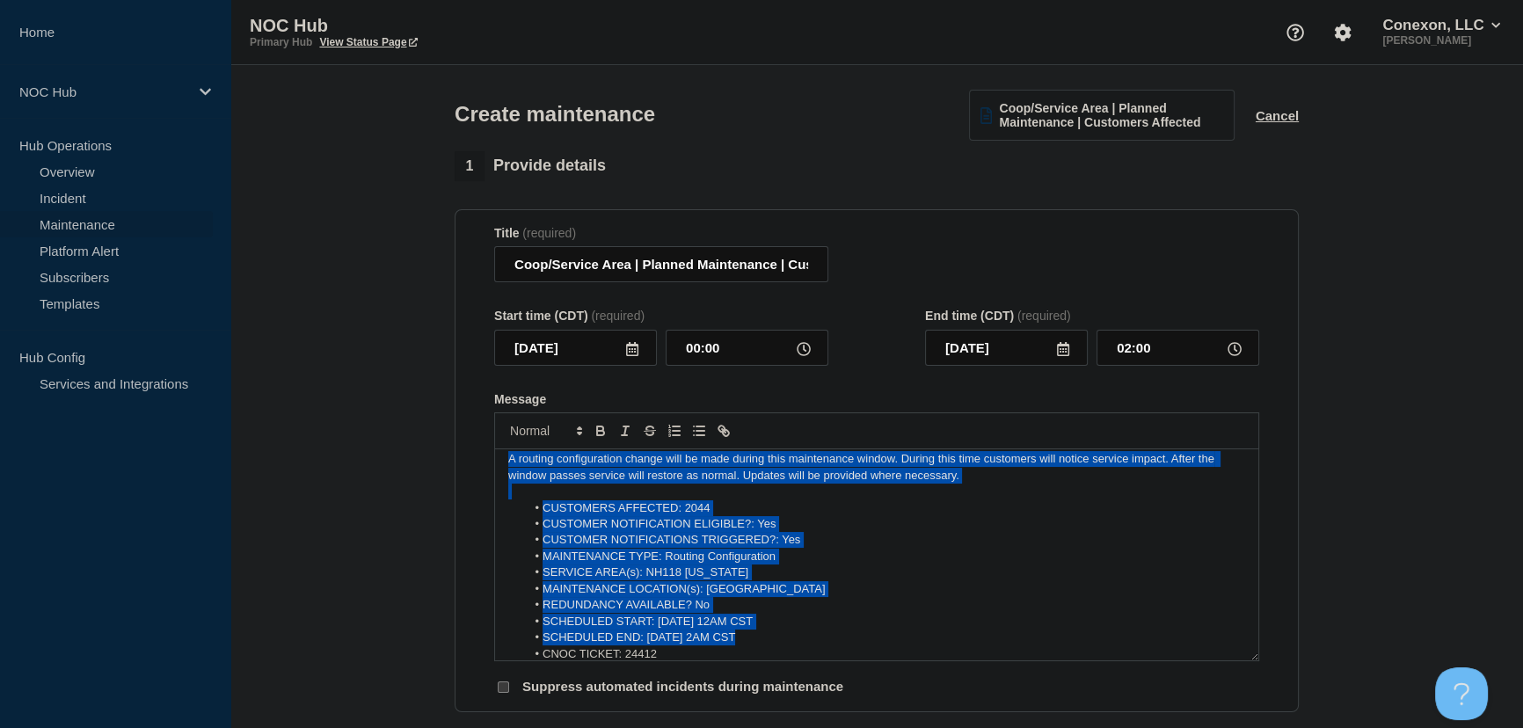
click at [695, 563] on li "MAINTENANCE TYPE: Routing Configuration" at bounding box center [886, 557] width 720 height 16
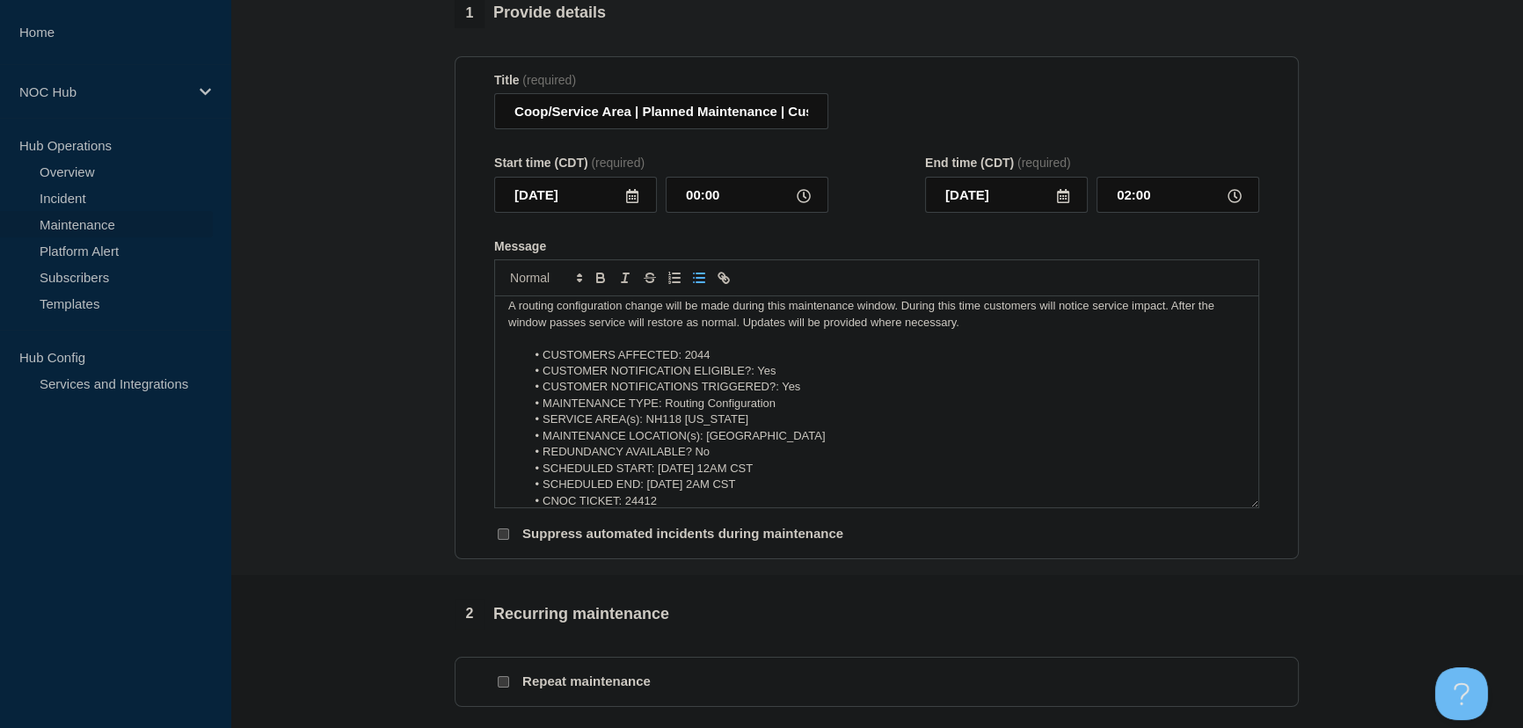
scroll to position [479, 0]
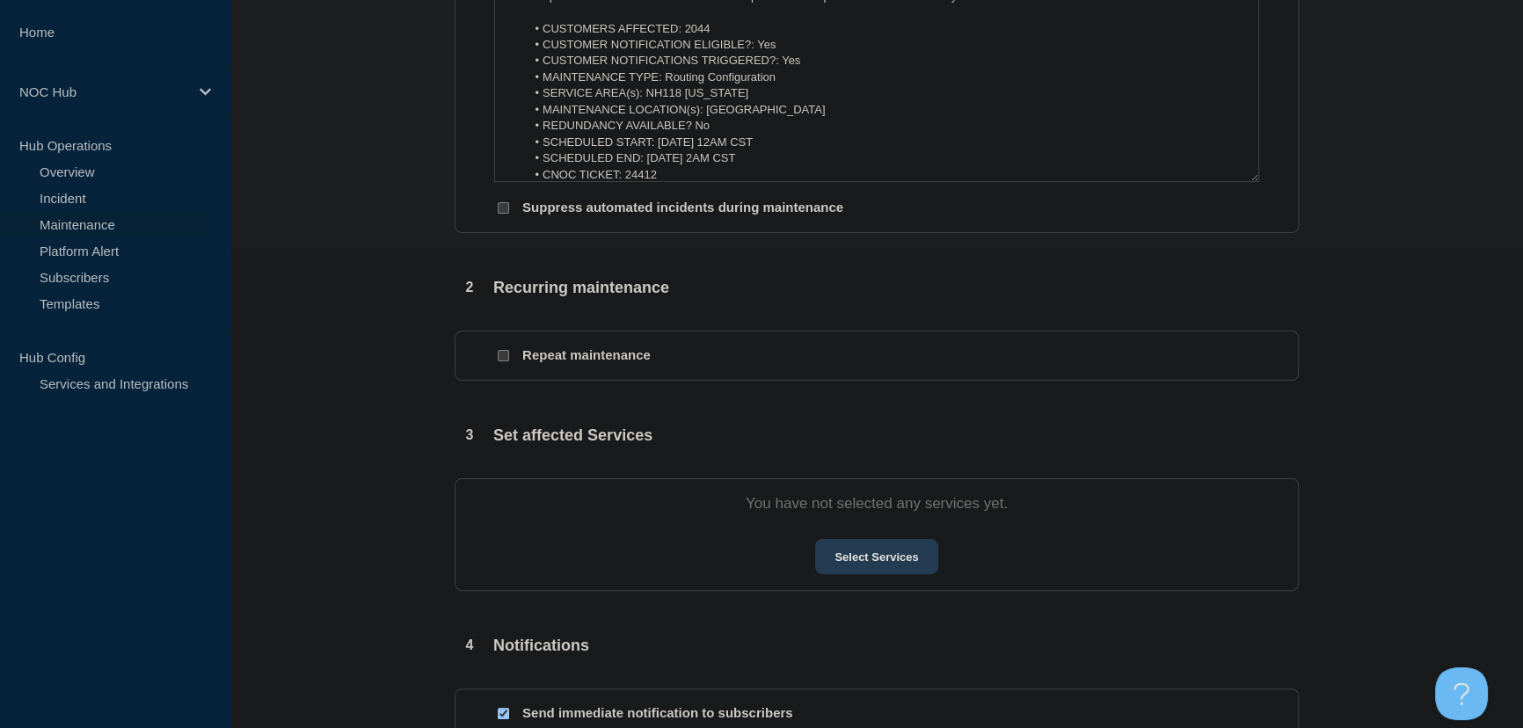
click at [901, 574] on button "Select Services" at bounding box center [876, 556] width 122 height 35
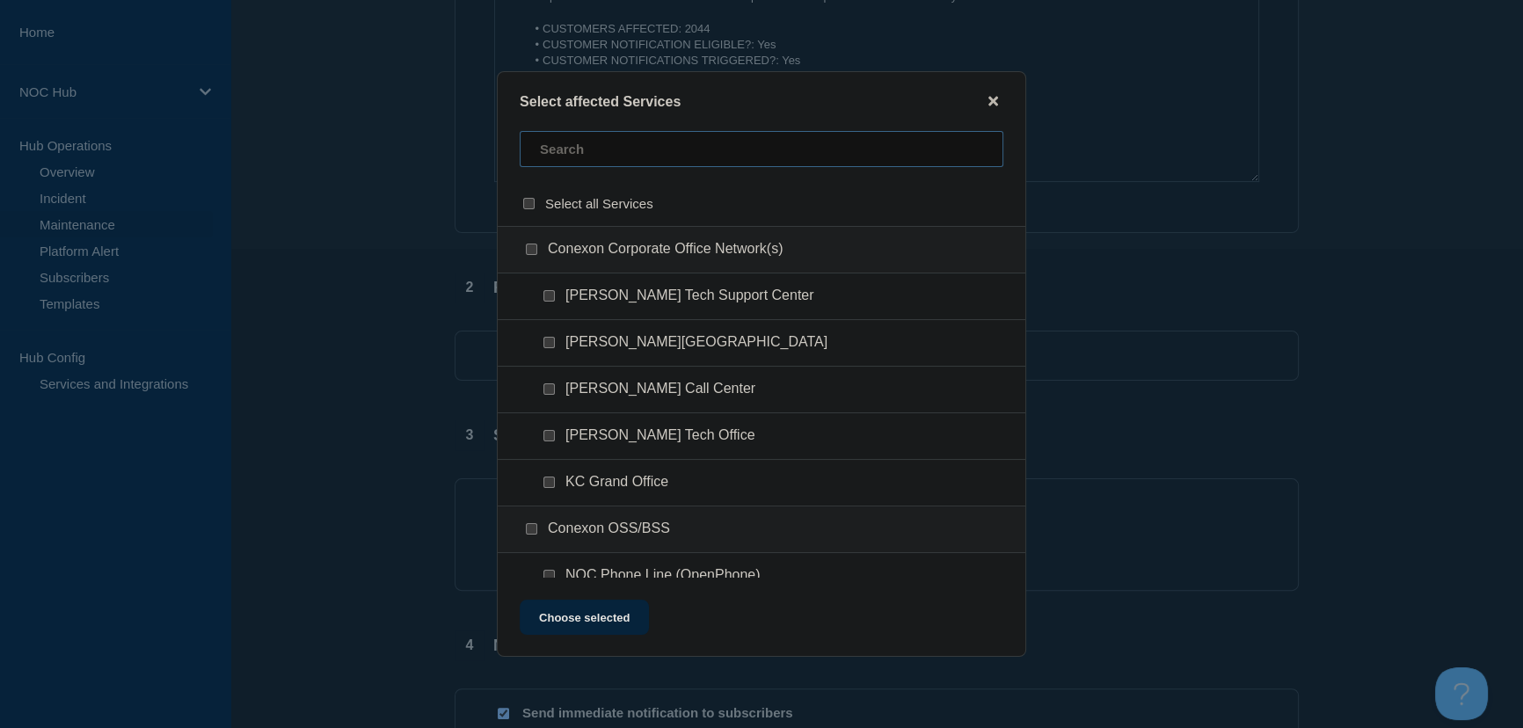
click at [601, 139] on input "text" at bounding box center [762, 149] width 484 height 36
type input "nh118"
click at [545, 300] on input "NH118-Subscriber Services checkbox" at bounding box center [549, 295] width 11 height 11
checkbox input "true"
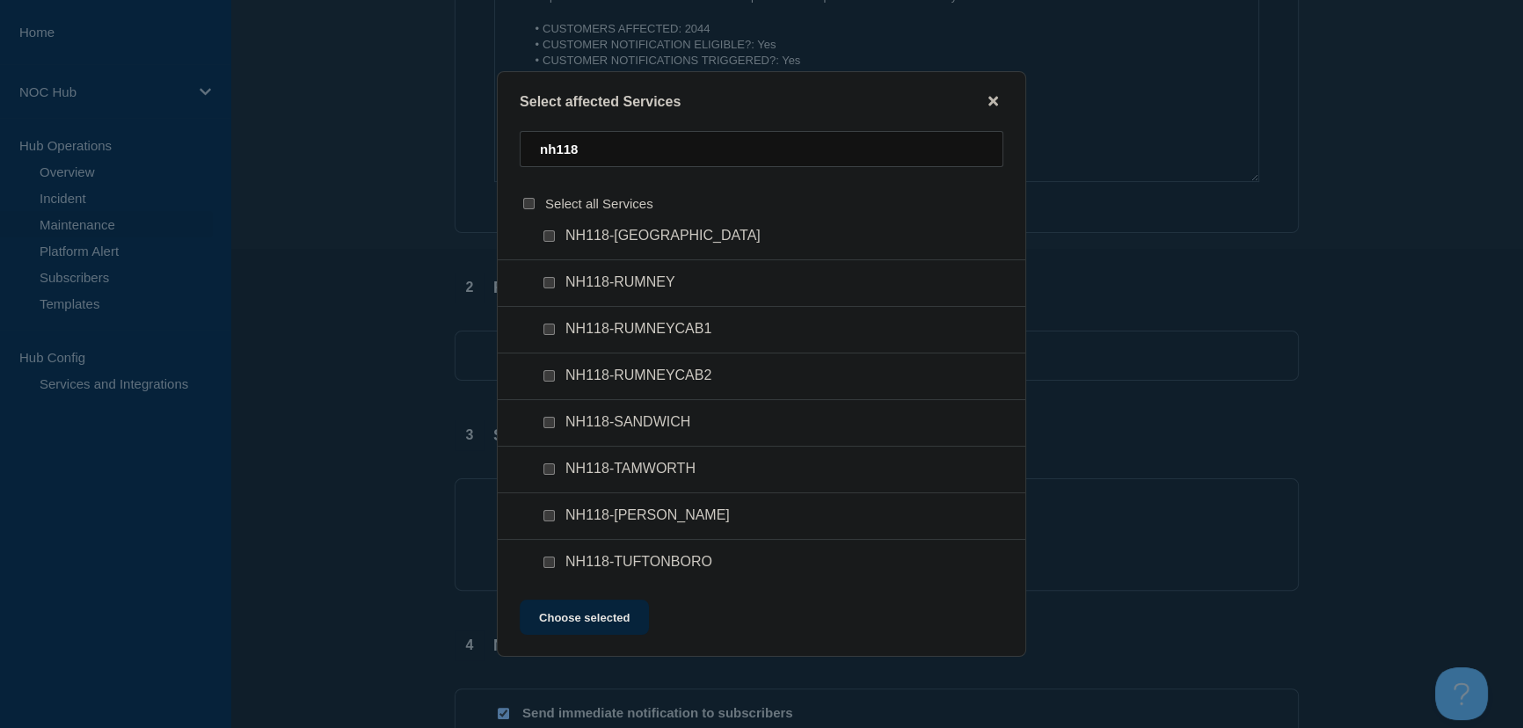
scroll to position [682, 0]
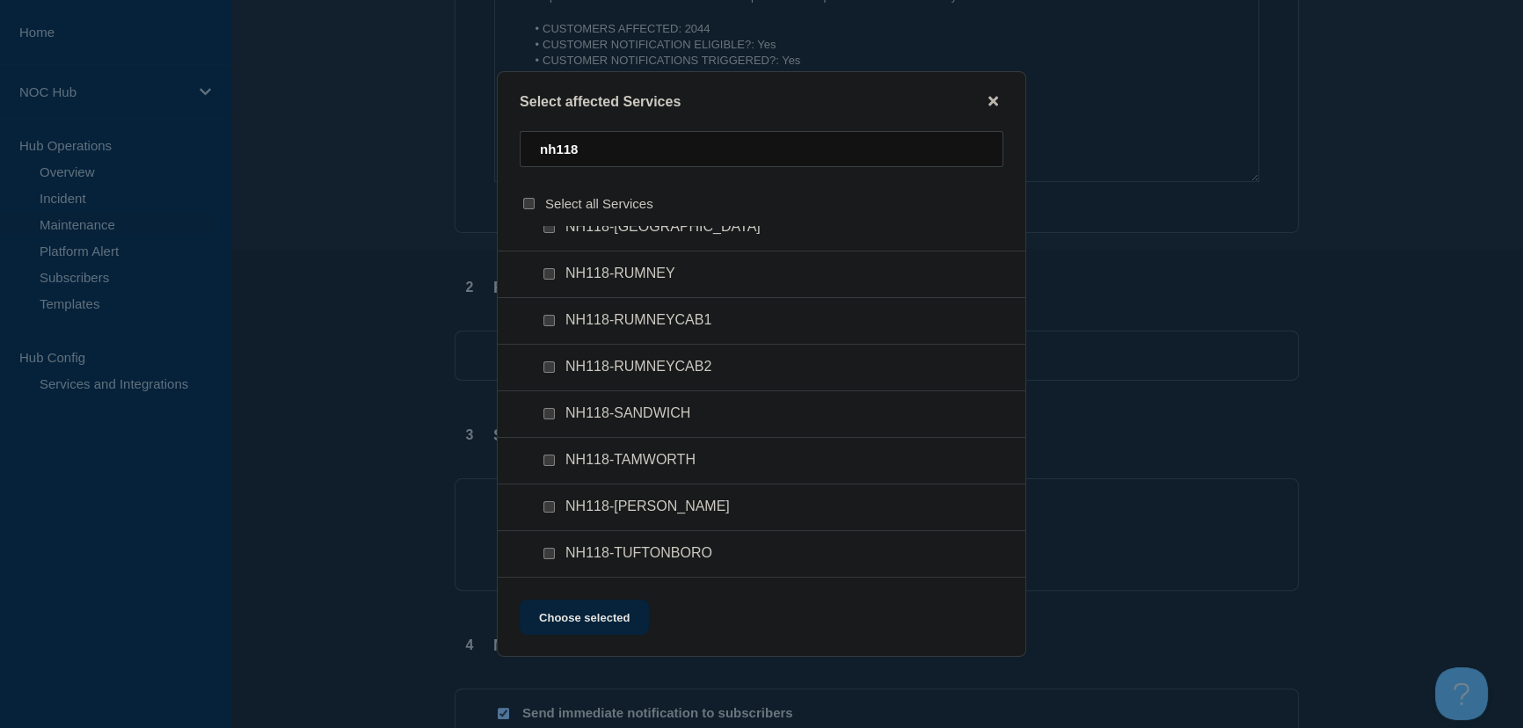
click at [548, 274] on input "NH118-RUMNEY checkbox" at bounding box center [549, 273] width 11 height 11
checkbox input "true"
click at [591, 616] on button "Choose selected" at bounding box center [584, 617] width 129 height 35
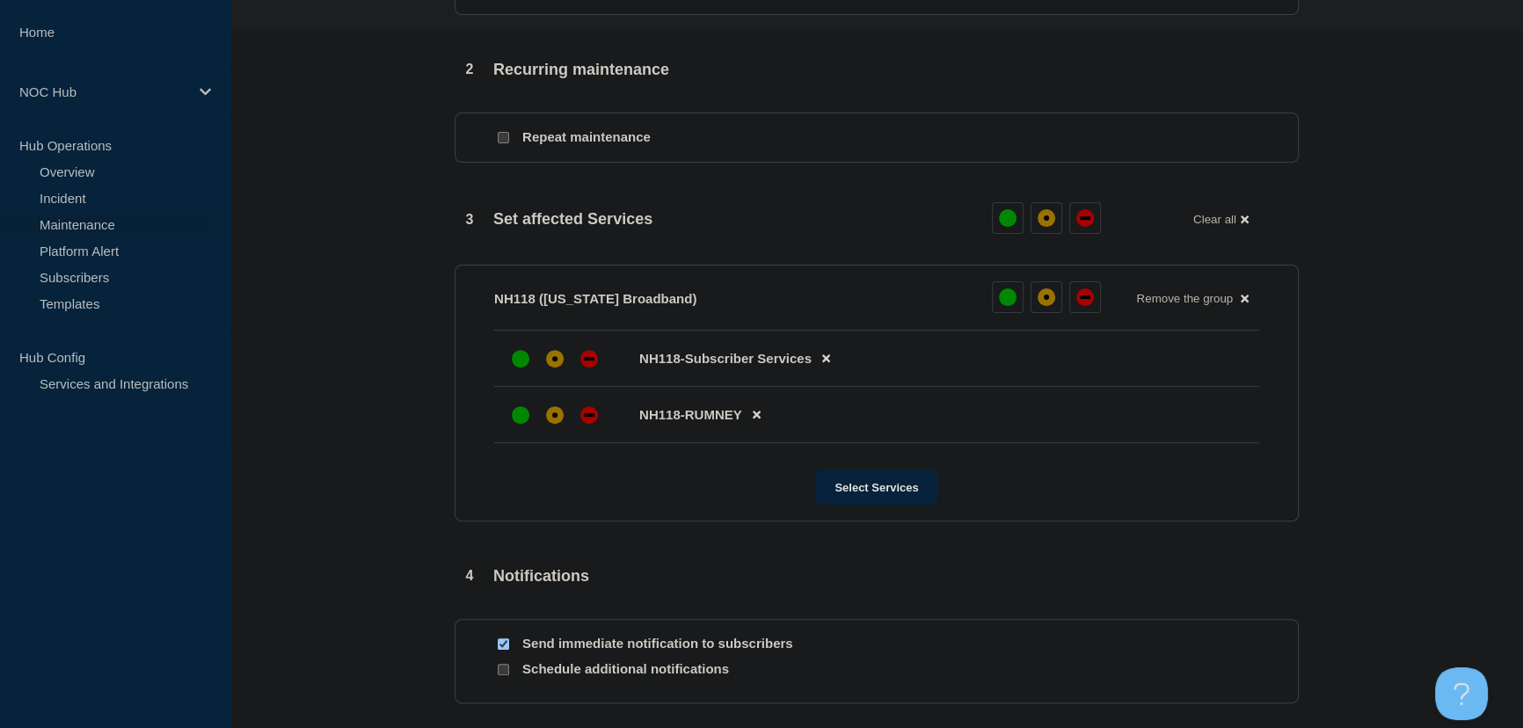
scroll to position [719, 0]
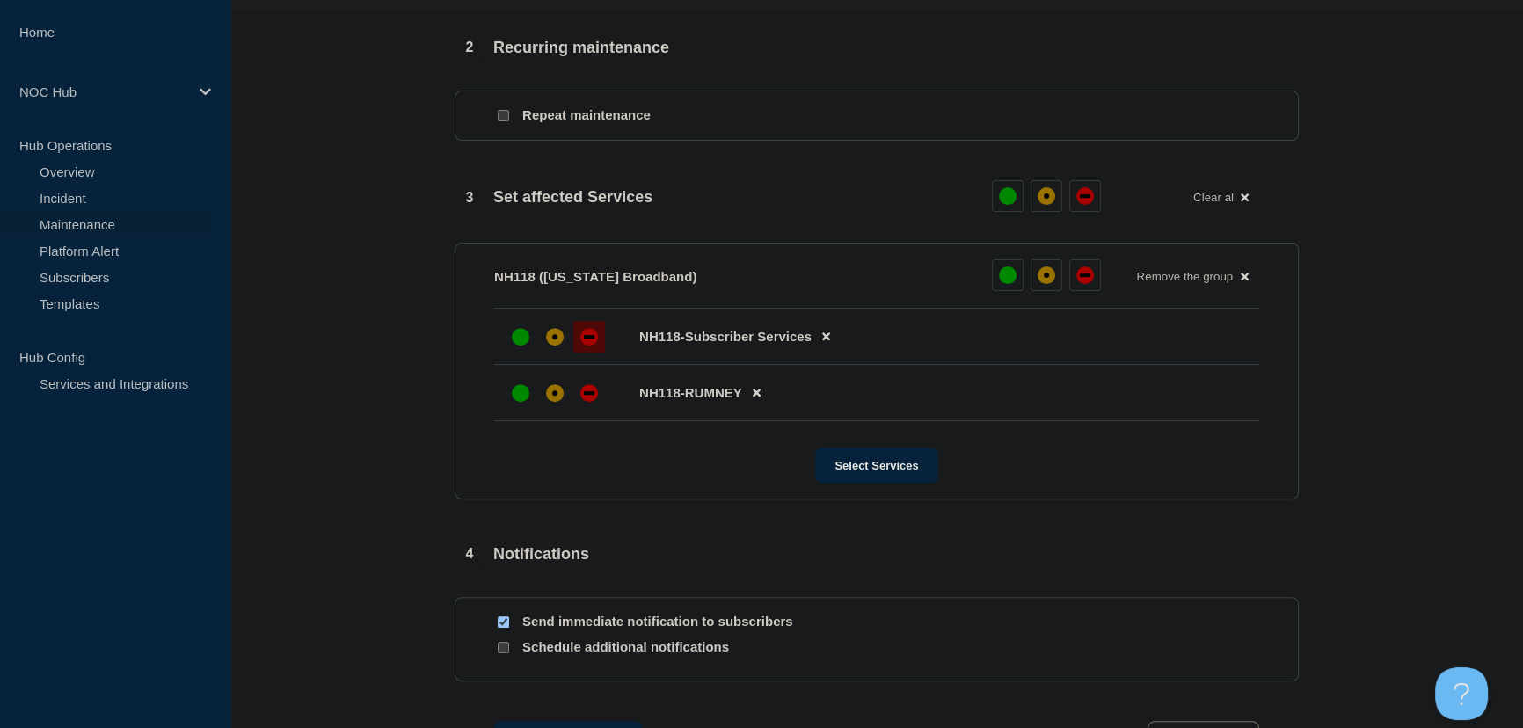
click at [592, 344] on div "down" at bounding box center [589, 337] width 18 height 18
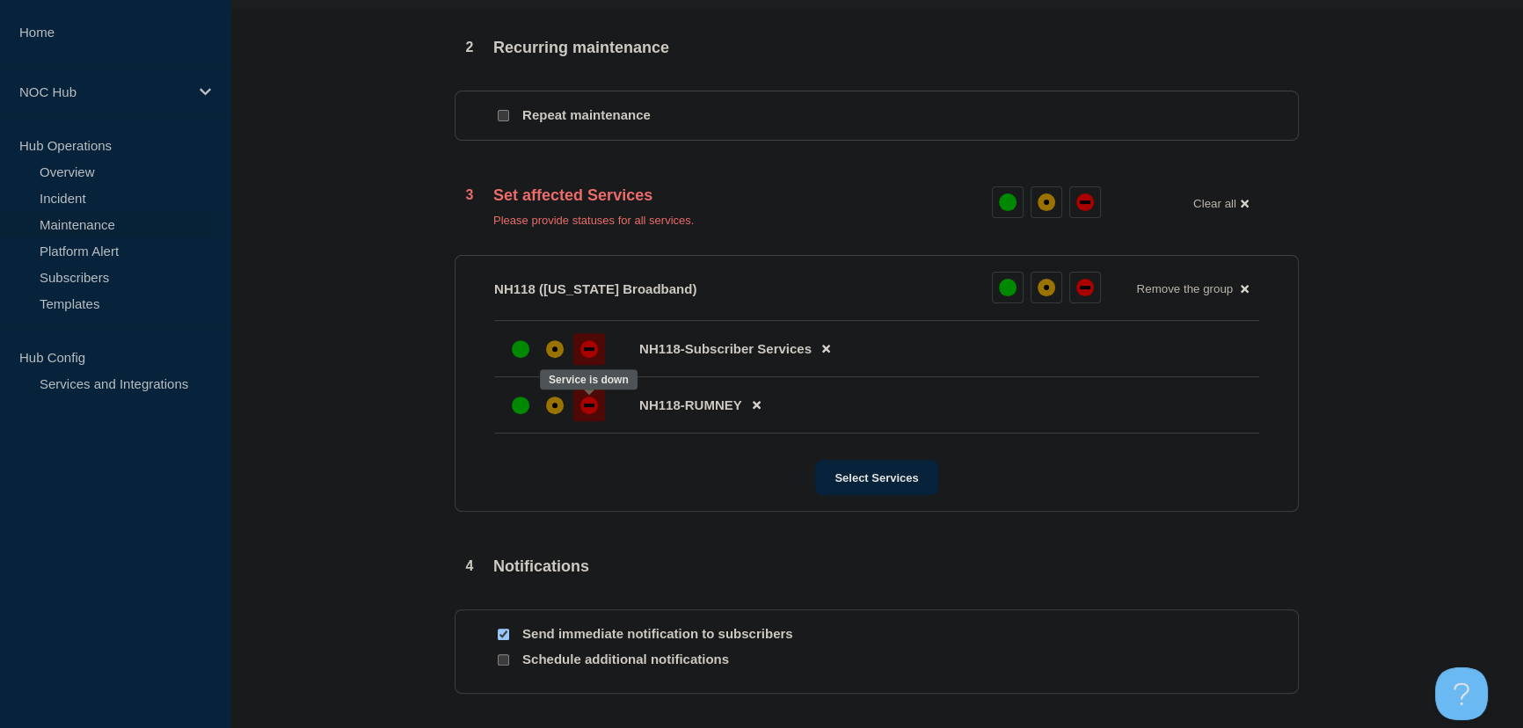
click at [583, 413] on div "down" at bounding box center [589, 406] width 18 height 18
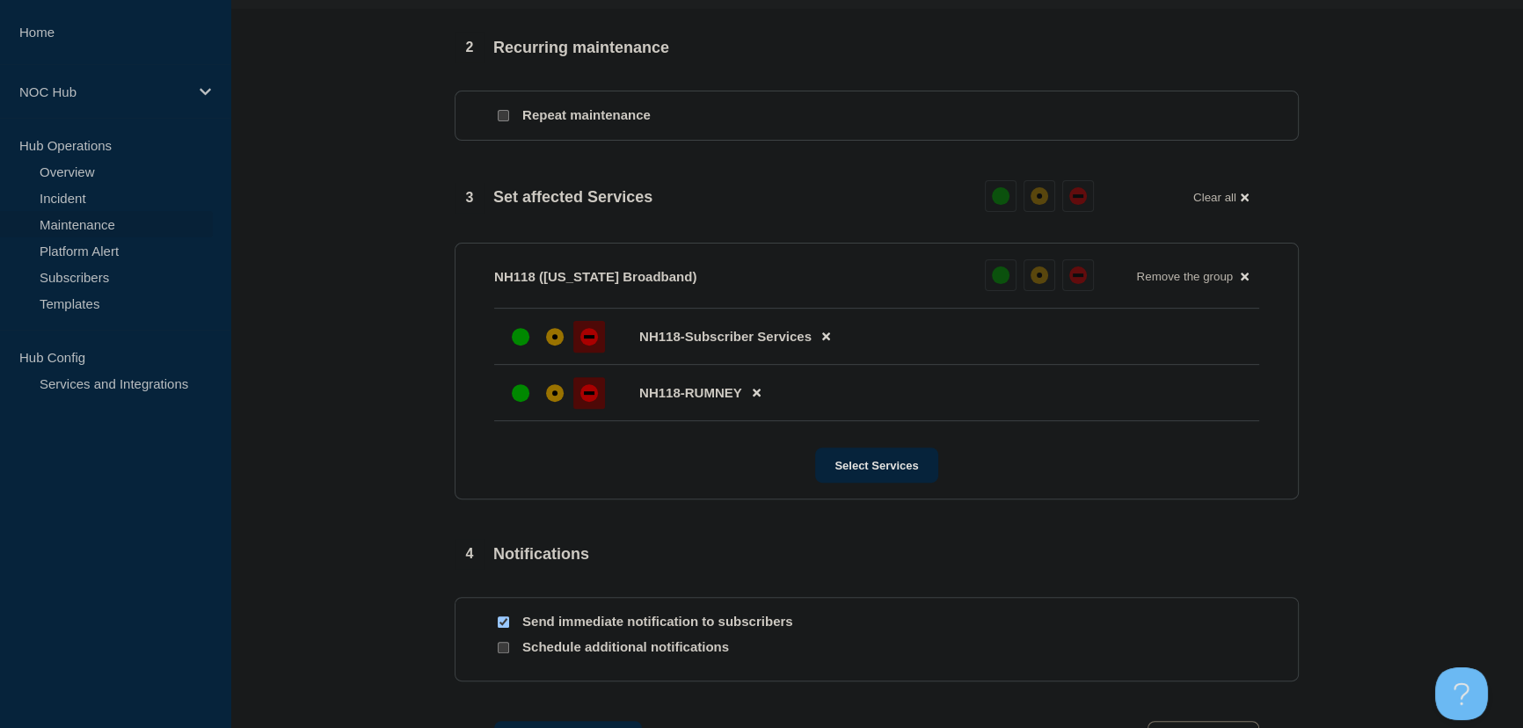
click at [421, 385] on section "1 Provide details Title (required) Coop/Service Area | Planned Maintenance | Cu…" at bounding box center [876, 116] width 1293 height 1369
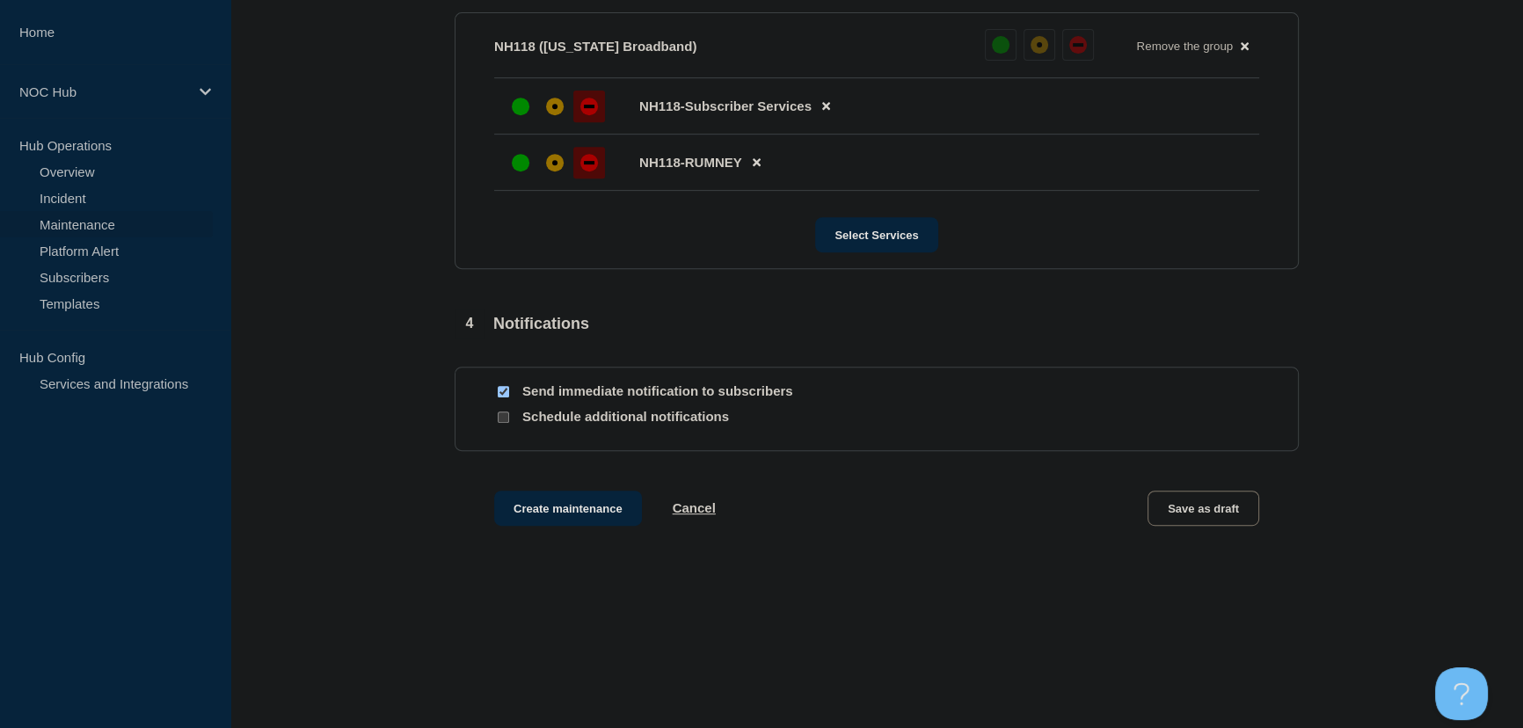
scroll to position [953, 0]
click at [588, 507] on button "Create maintenance" at bounding box center [568, 508] width 148 height 35
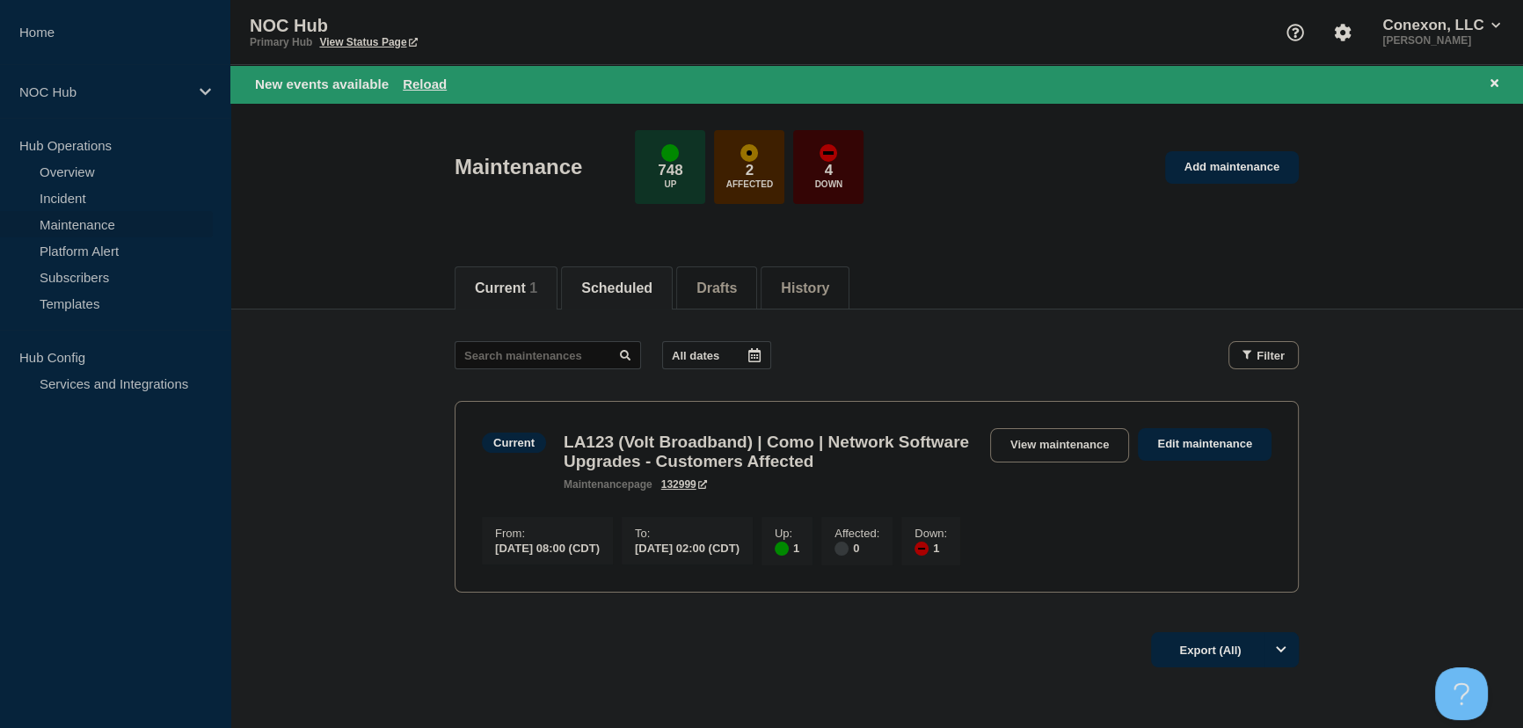
drag, startPoint x: 608, startPoint y: 296, endPoint x: 574, endPoint y: 288, distance: 34.3
click at [608, 296] on li "Scheduled" at bounding box center [617, 287] width 112 height 43
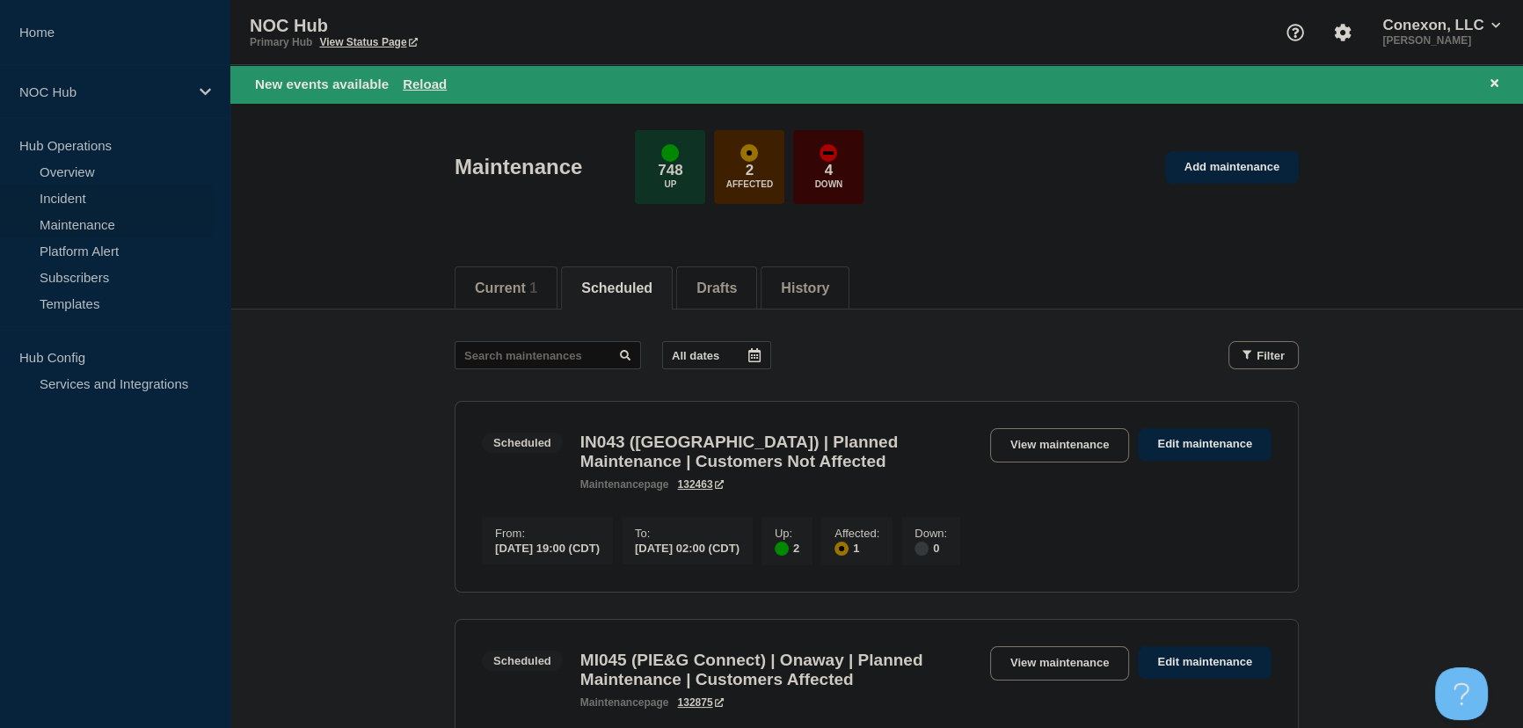
click at [66, 200] on link "Incident" at bounding box center [106, 198] width 213 height 26
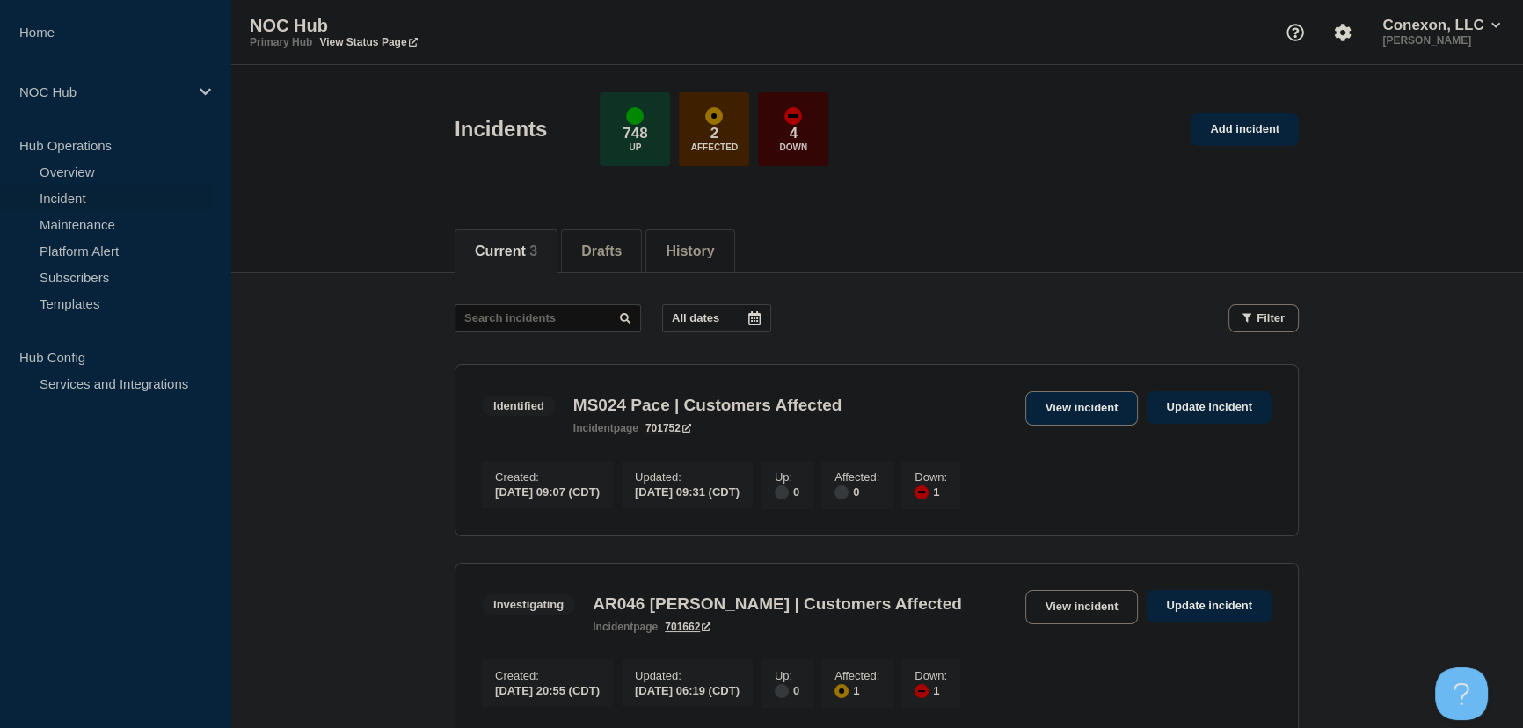
click at [1065, 398] on link "View incident" at bounding box center [1081, 408] width 113 height 34
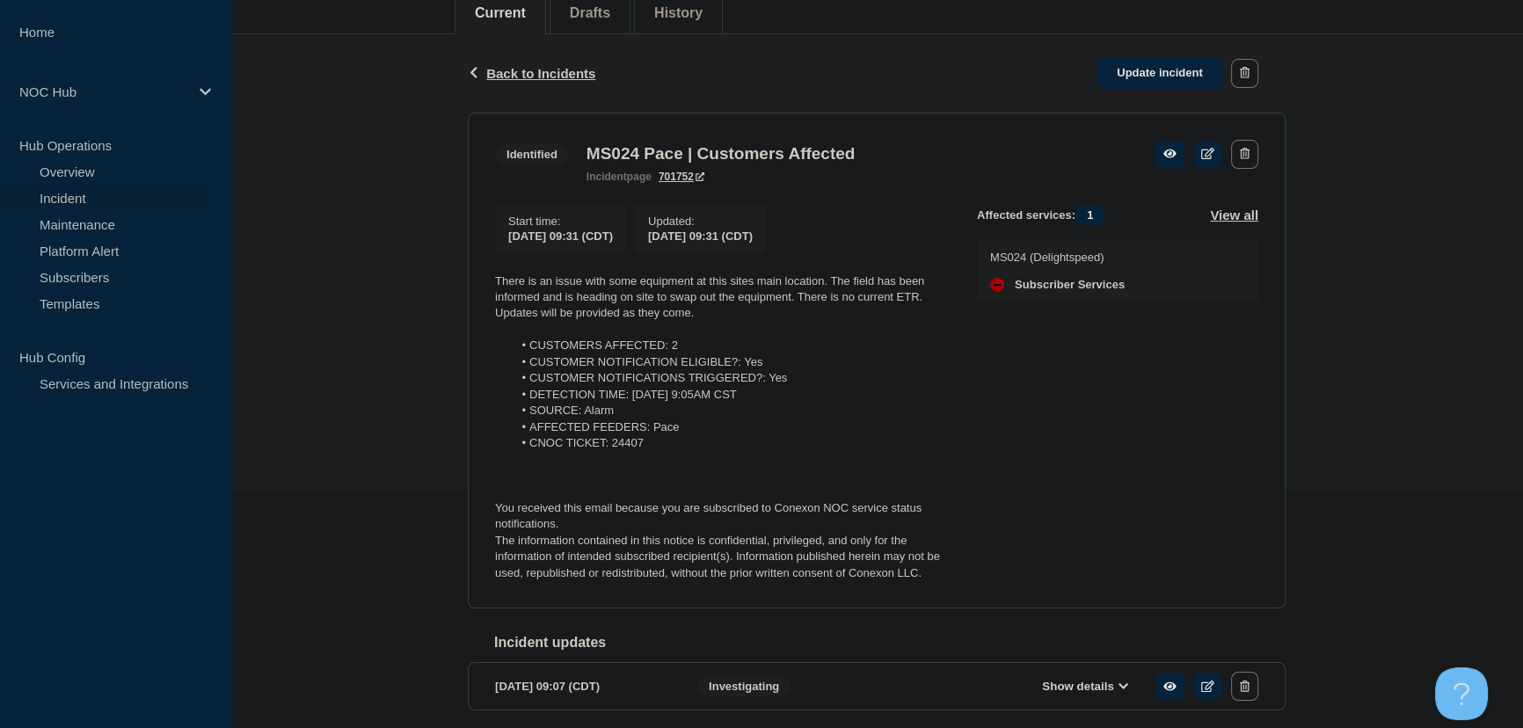
scroll to position [239, 0]
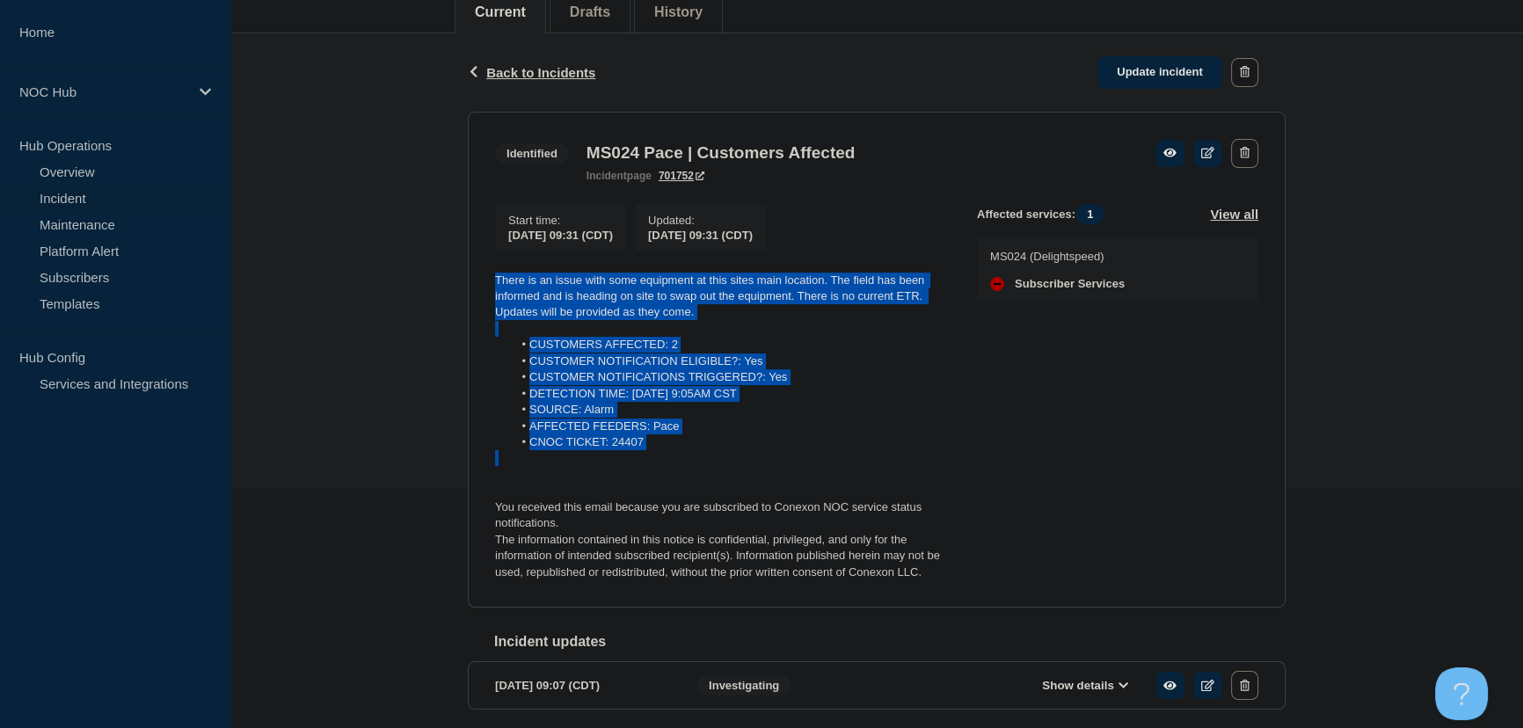
drag, startPoint x: 744, startPoint y: 464, endPoint x: 366, endPoint y: 282, distance: 419.7
click at [366, 282] on div "Back Back to Incidents Update incident Identified MS024 Pace | Customers Affect…" at bounding box center [876, 399] width 1293 height 733
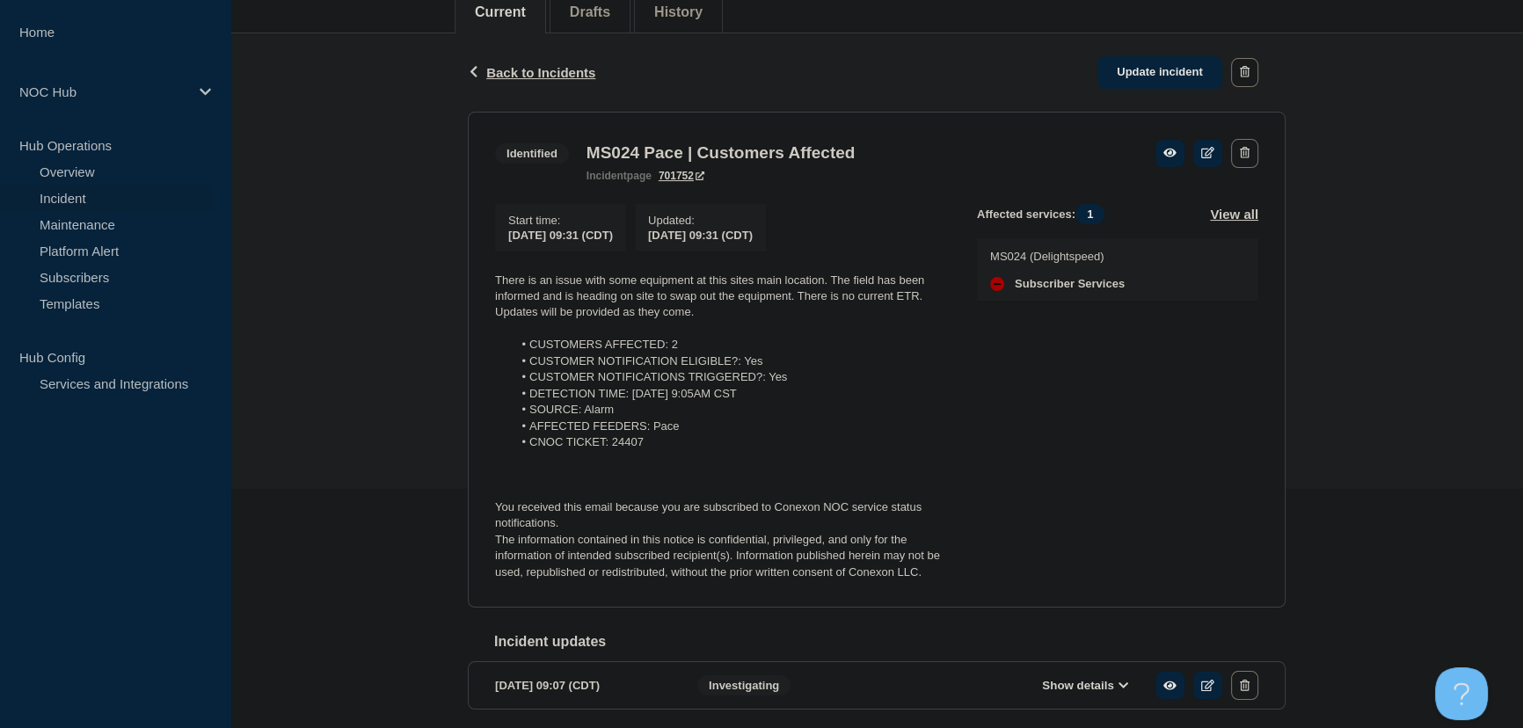
click at [884, 497] on p at bounding box center [722, 491] width 454 height 16
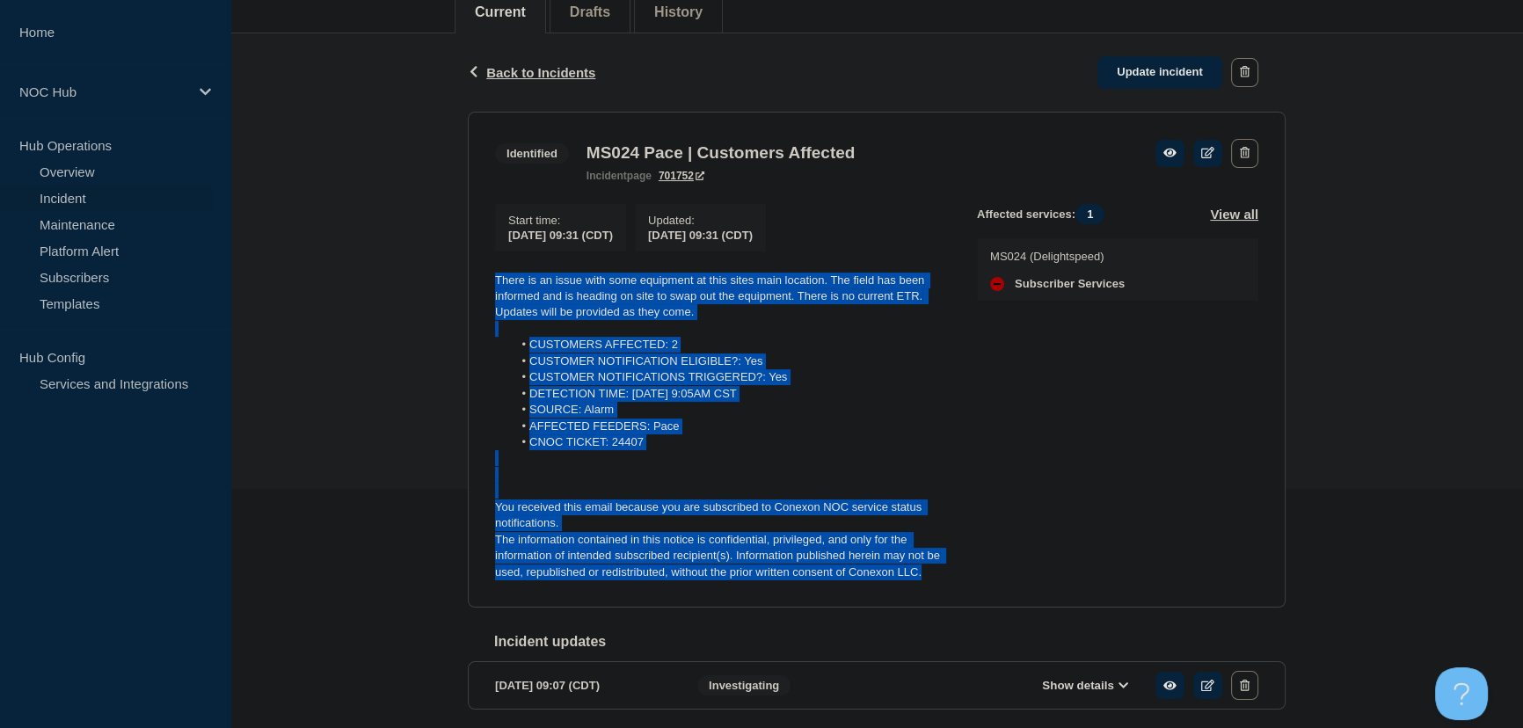
drag, startPoint x: 922, startPoint y: 570, endPoint x: 425, endPoint y: 279, distance: 575.9
click at [425, 279] on div "Back Back to Incidents Update incident Identified MS024 Pace | Customers Affect…" at bounding box center [876, 399] width 1293 height 733
copy div "There is an issue with some equipment at this sites main location. The field ha…"
click at [1186, 56] on link "Update incident" at bounding box center [1160, 72] width 125 height 33
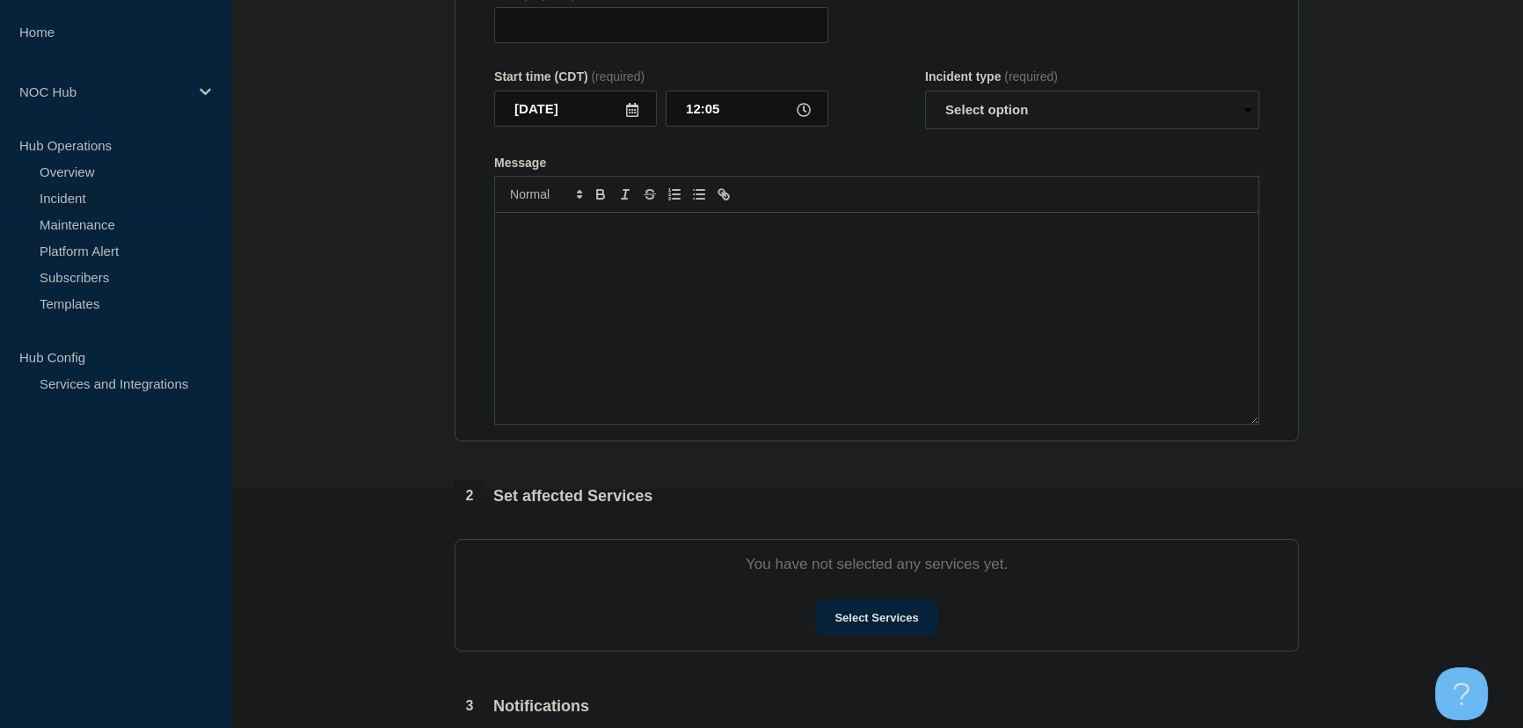
type input "MS024 Pace | Customers Affected"
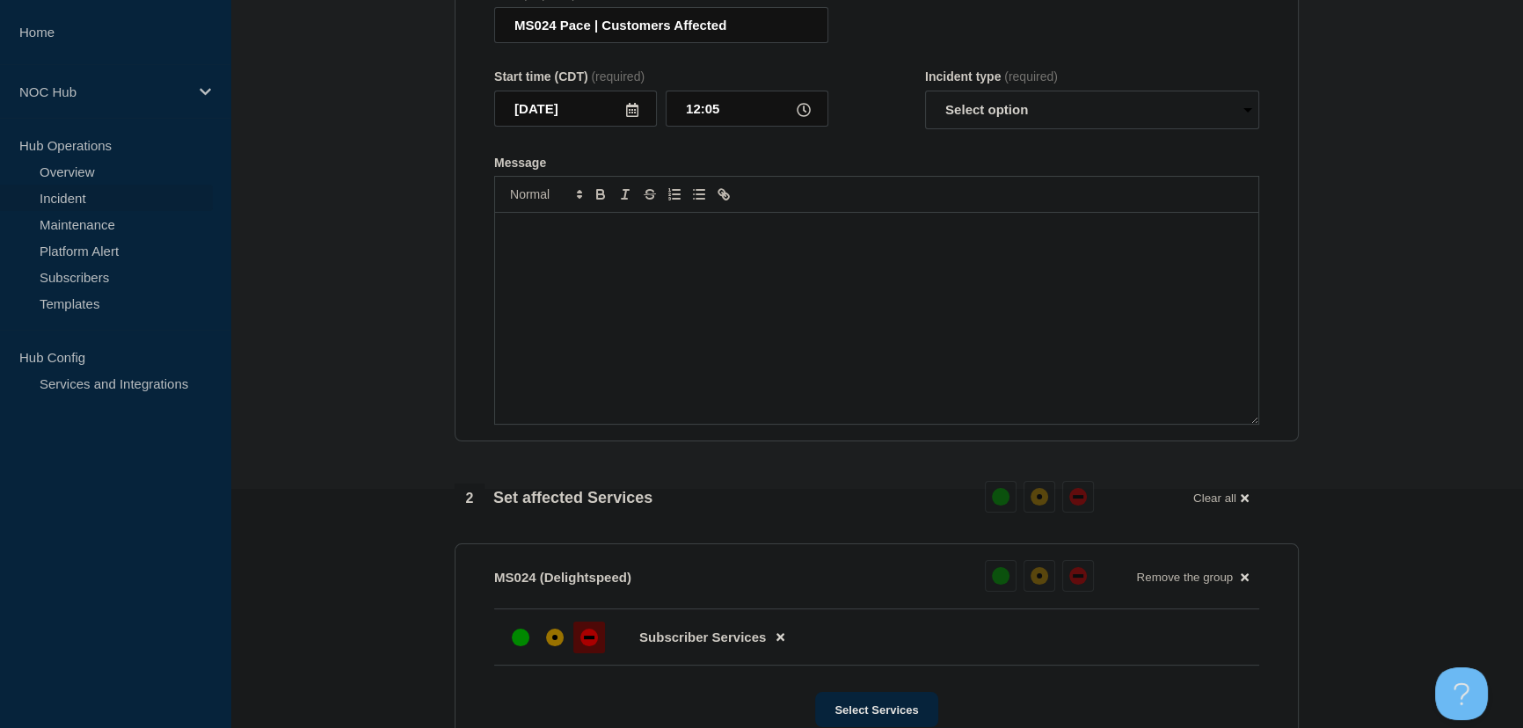
click at [712, 239] on p "Message" at bounding box center [876, 231] width 737 height 16
paste div "Message"
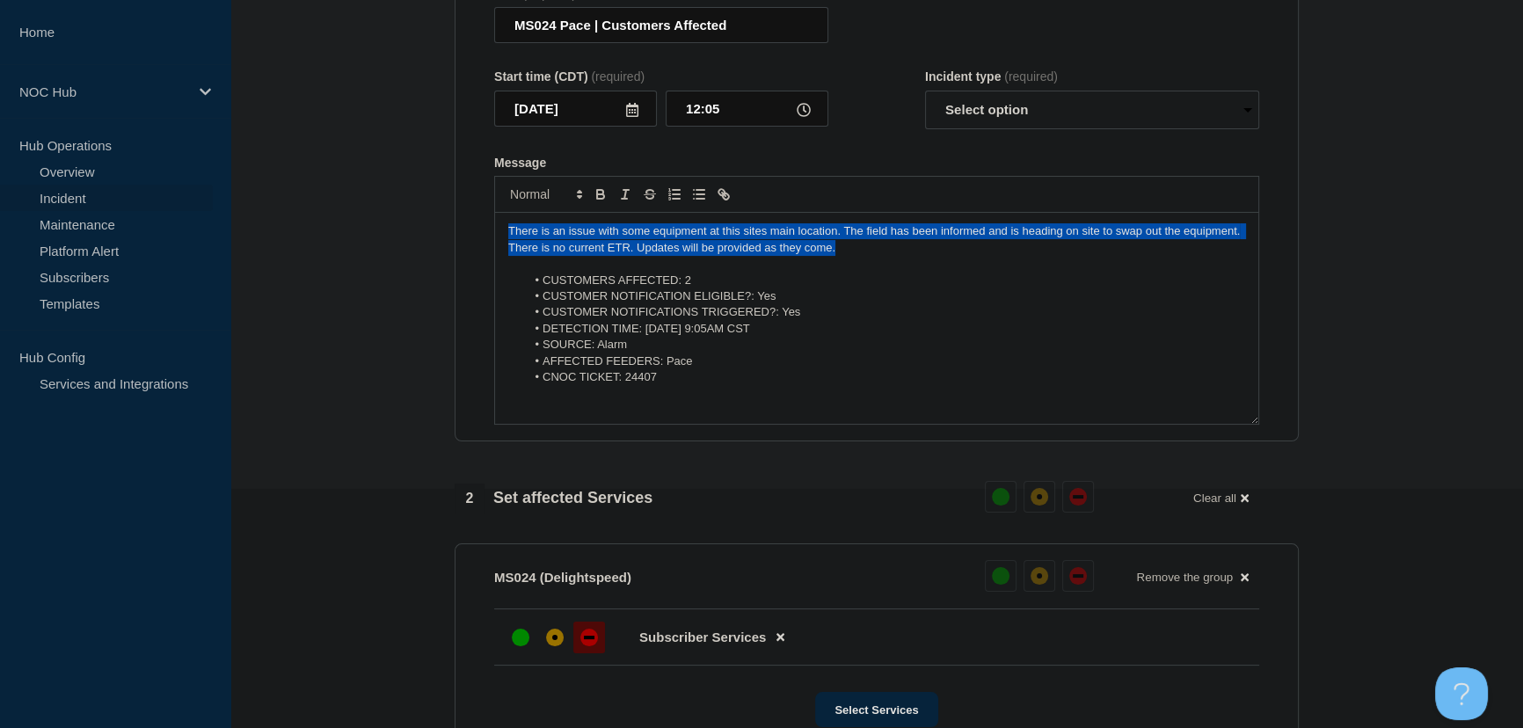
drag, startPoint x: 918, startPoint y: 286, endPoint x: 257, endPoint y: 223, distance: 664.3
click at [257, 223] on section "1 Provide details Title (required) MS024 Pace | Customers Affected Start time (…" at bounding box center [876, 561] width 1293 height 1299
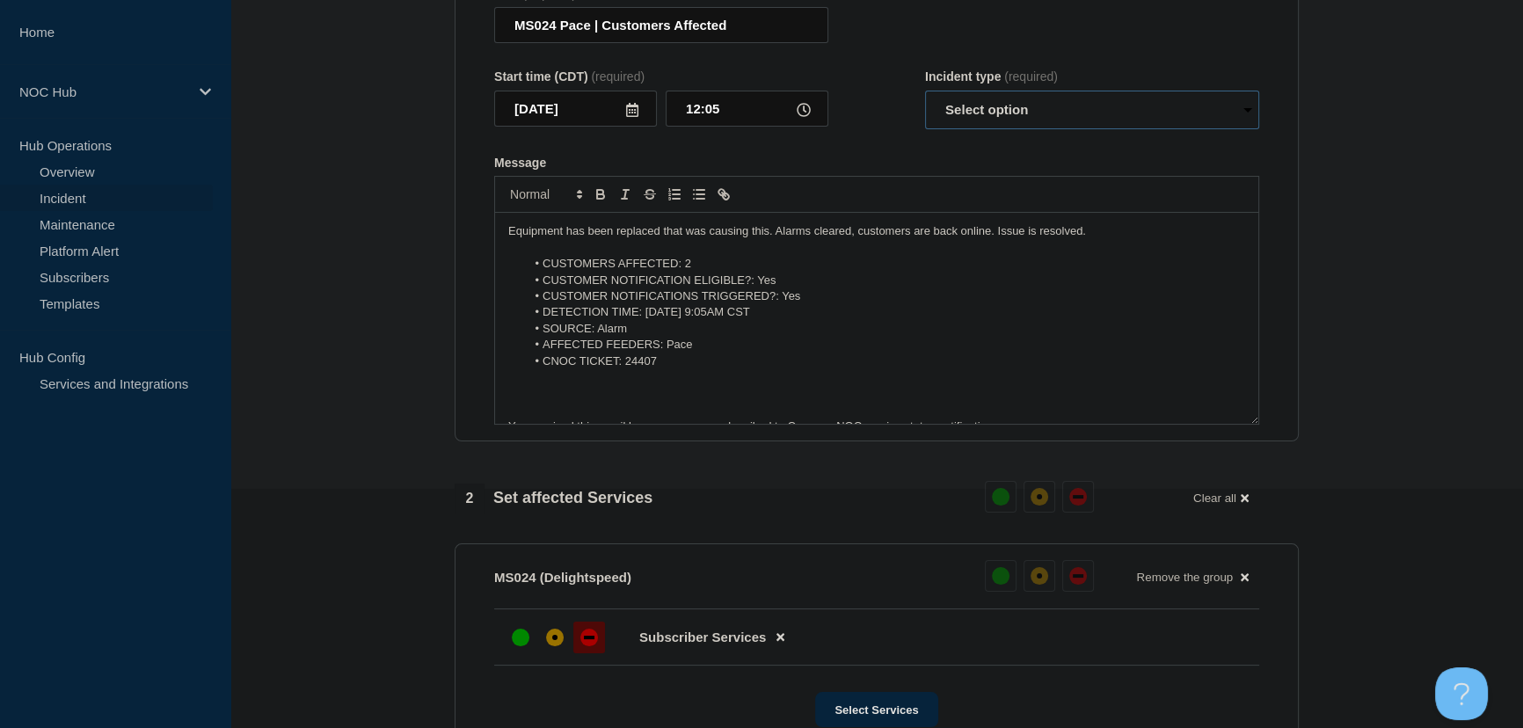
click at [987, 129] on select "Select option Investigating Identified Monitoring Resolved" at bounding box center [1092, 110] width 334 height 39
select select "resolved"
click at [925, 124] on select "Select option Investigating Identified Monitoring Resolved" at bounding box center [1092, 110] width 334 height 39
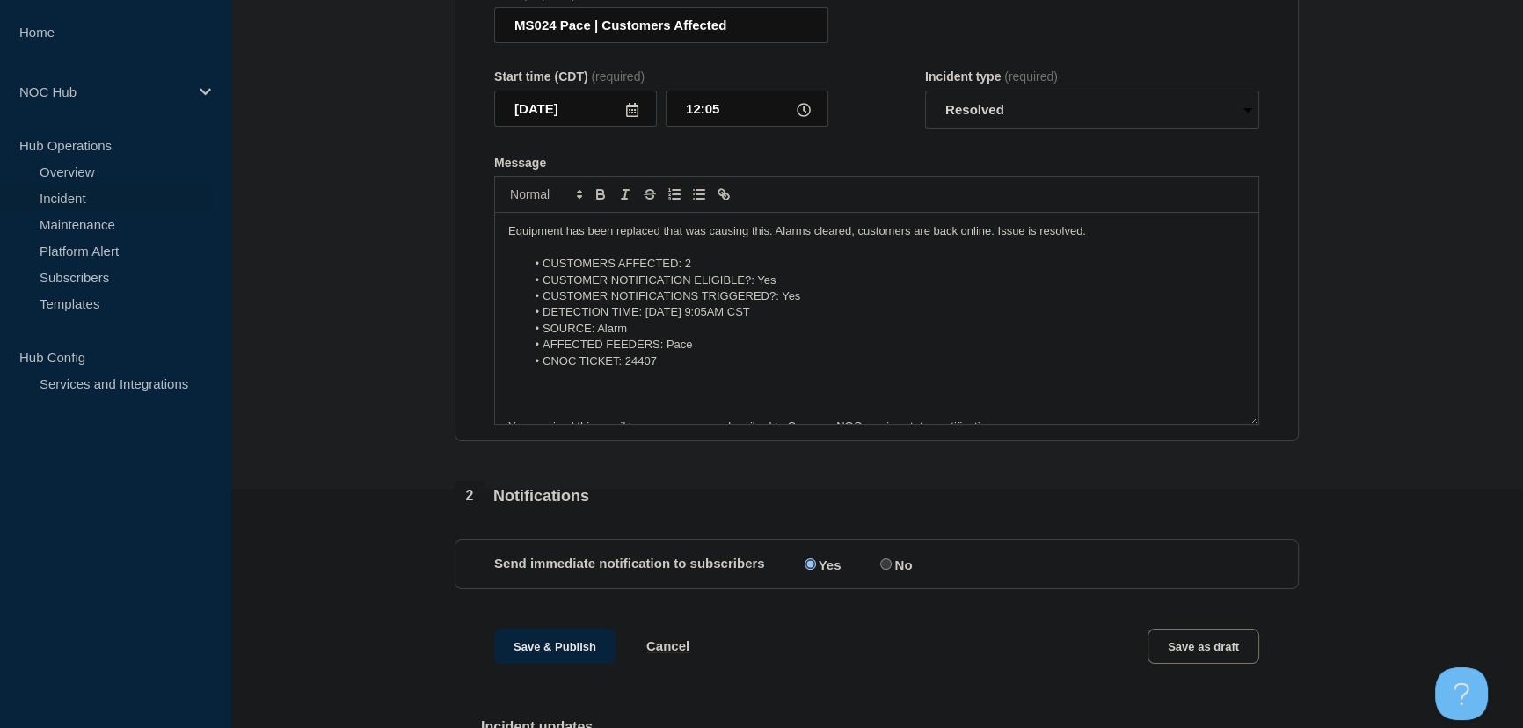
click at [928, 170] on div "Message" at bounding box center [876, 163] width 765 height 14
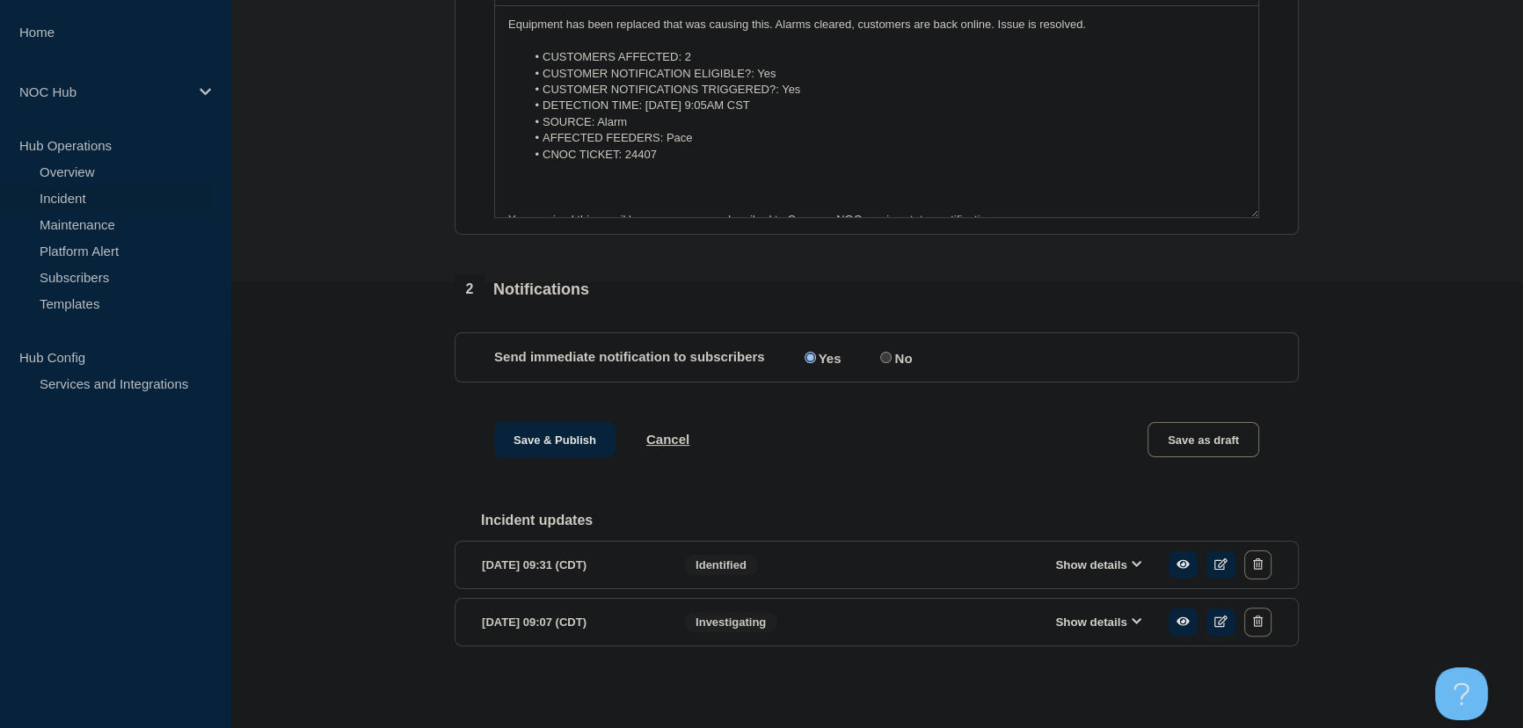
scroll to position [483, 0]
click at [578, 440] on button "Save & Publish" at bounding box center [554, 439] width 121 height 35
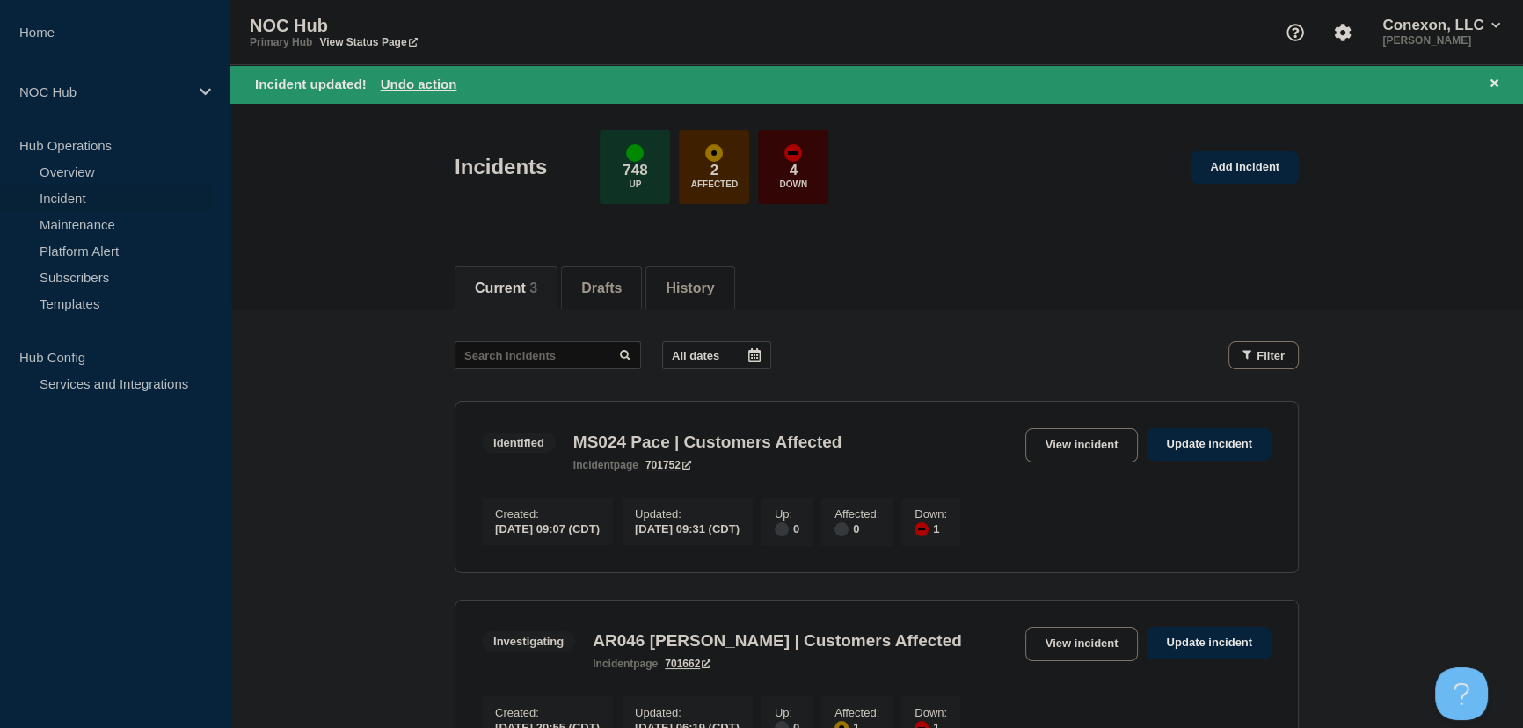
click at [392, 430] on main "All dates Filter Identified 1 Down MS024 Pace | Customers Affected Created 2025…" at bounding box center [876, 654] width 1293 height 688
drag, startPoint x: 422, startPoint y: 299, endPoint x: 828, endPoint y: 303, distance: 406.3
click at [828, 303] on div "Current 3 Drafts History" at bounding box center [876, 279] width 1293 height 61
click at [829, 273] on div "Current 3 Drafts History" at bounding box center [877, 279] width 844 height 60
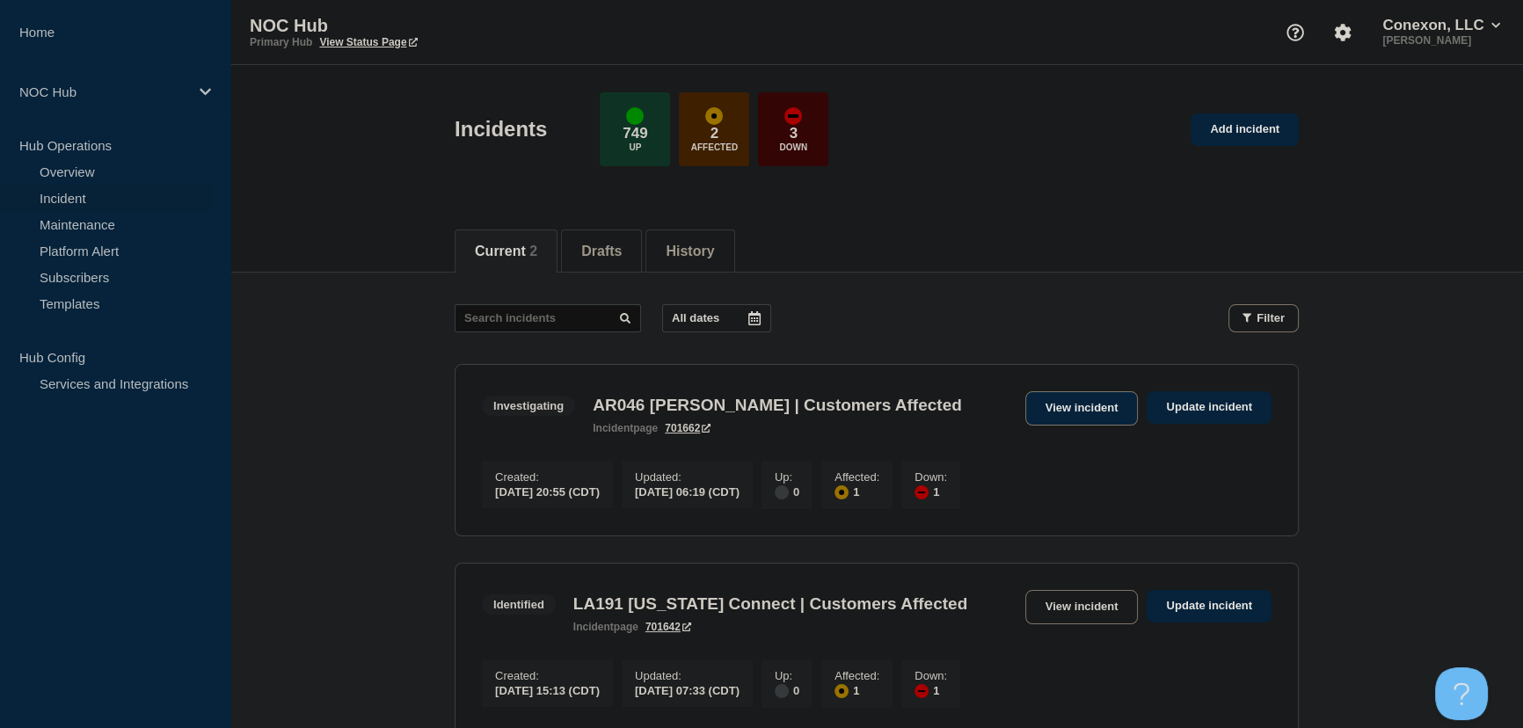
click at [1063, 405] on link "View incident" at bounding box center [1081, 408] width 113 height 34
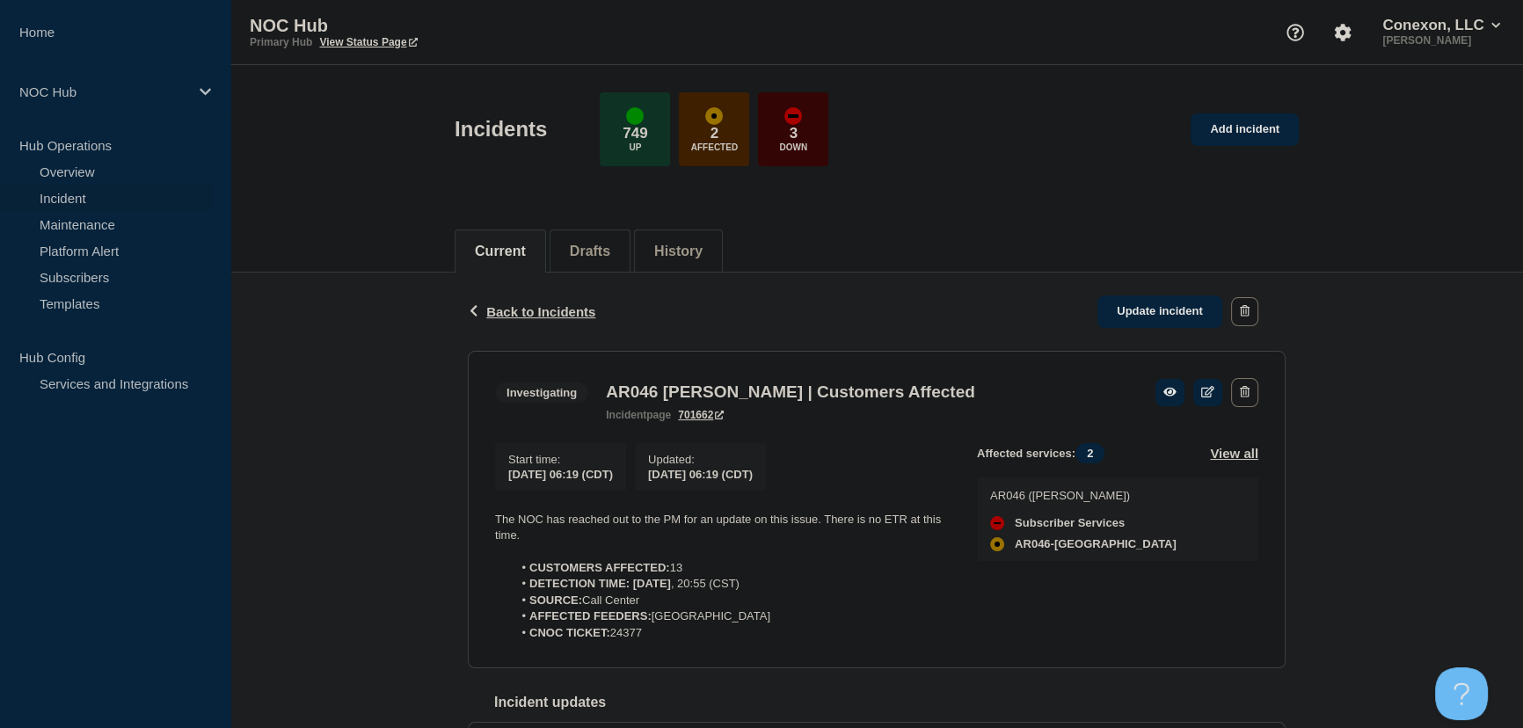
scroll to position [79, 0]
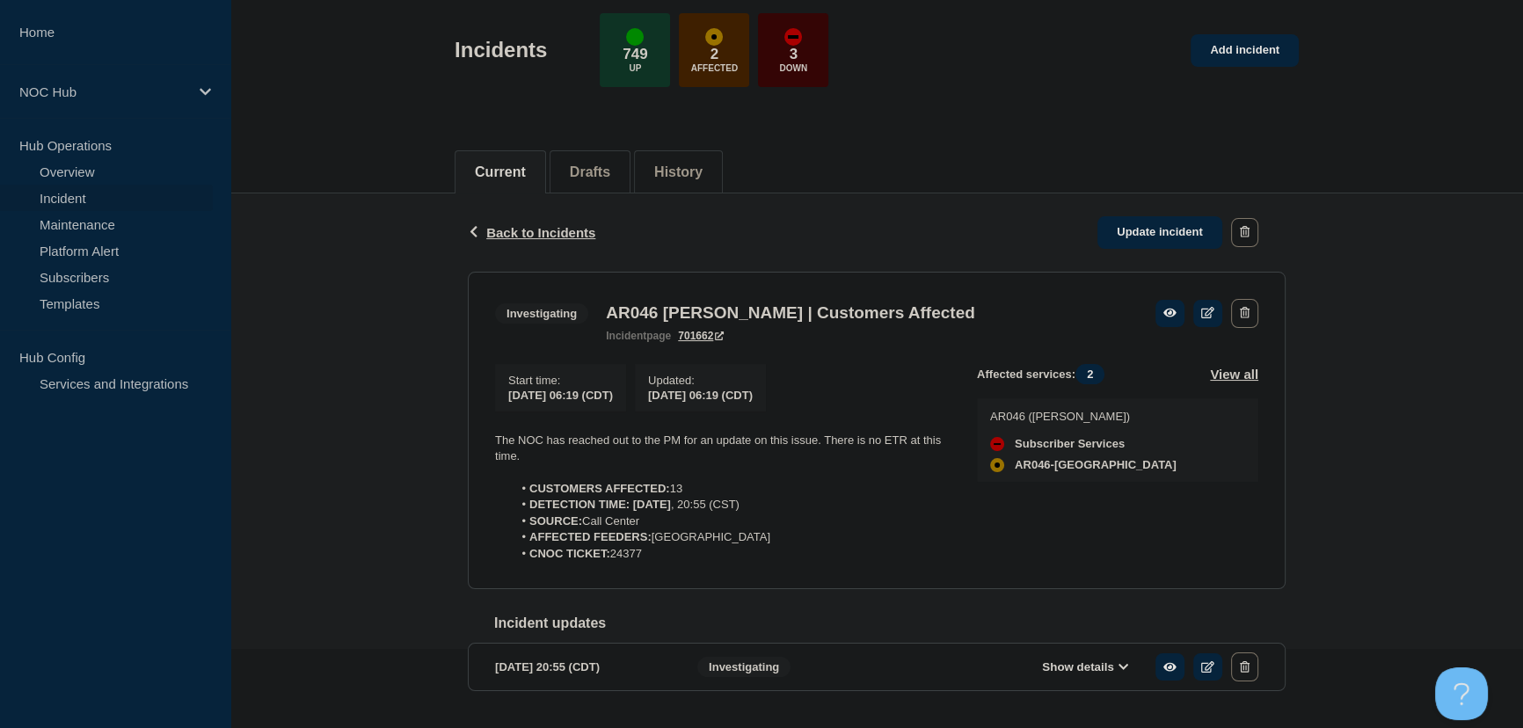
drag, startPoint x: 615, startPoint y: 558, endPoint x: 670, endPoint y: 558, distance: 55.4
click at [670, 558] on li "CNOC TICKET: 24377" at bounding box center [731, 554] width 437 height 16
copy li "24377"
